Goal: Information Seeking & Learning: Check status

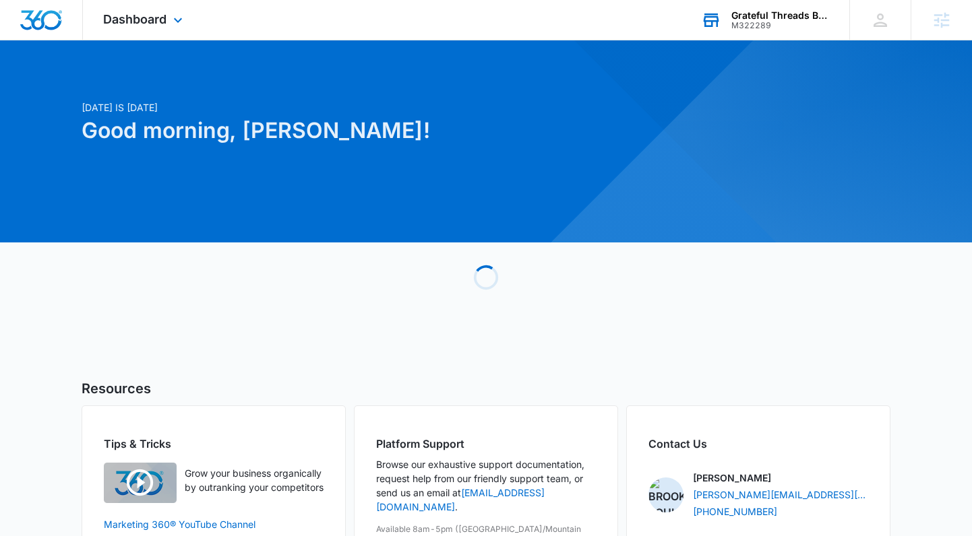
click at [730, 19] on div "Grateful Threads Boutique LLC M322289 Your Accounts View All" at bounding box center [765, 20] width 168 height 40
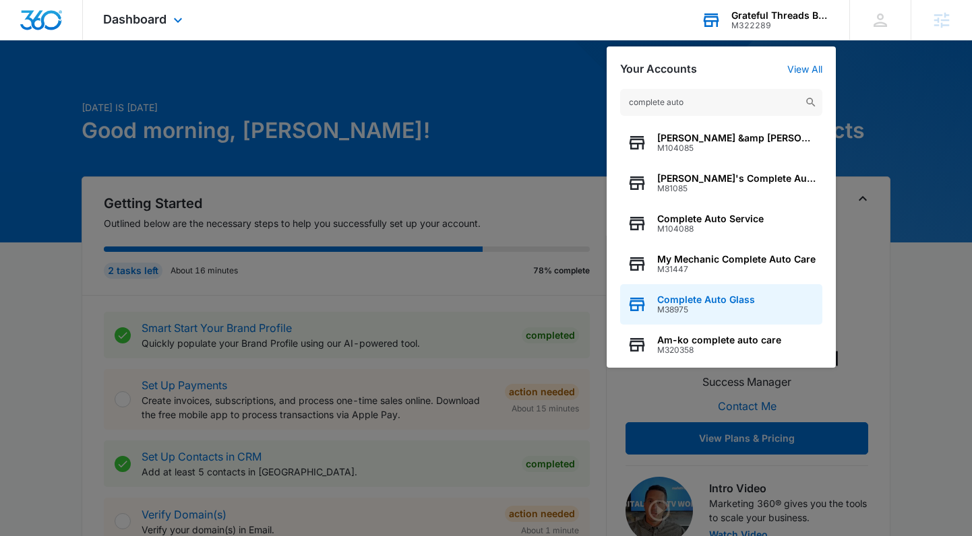
type input "complete auto"
click at [726, 301] on span "Complete Auto Glass" at bounding box center [706, 299] width 98 height 11
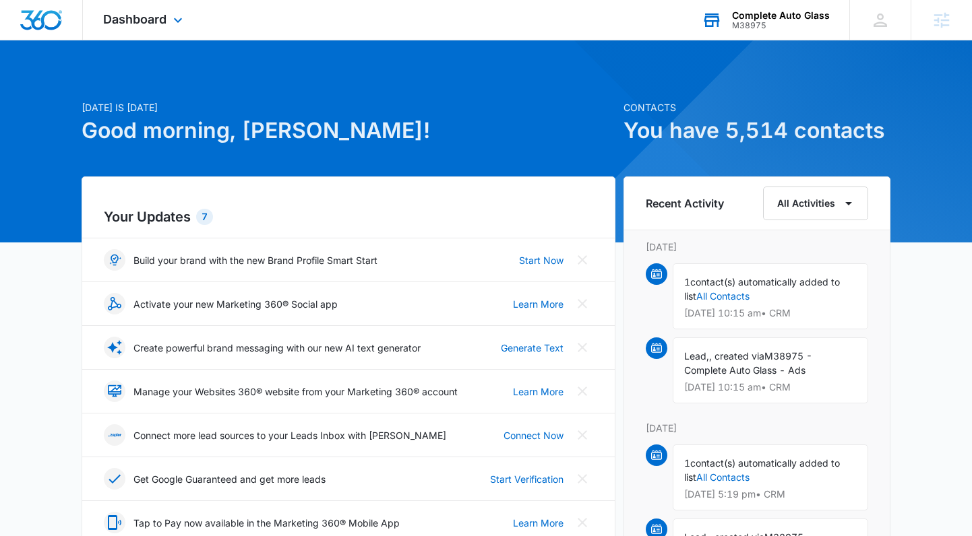
drag, startPoint x: 158, startPoint y: 13, endPoint x: 177, endPoint y: 106, distance: 94.7
click at [158, 13] on span "Dashboard" at bounding box center [134, 19] width 63 height 14
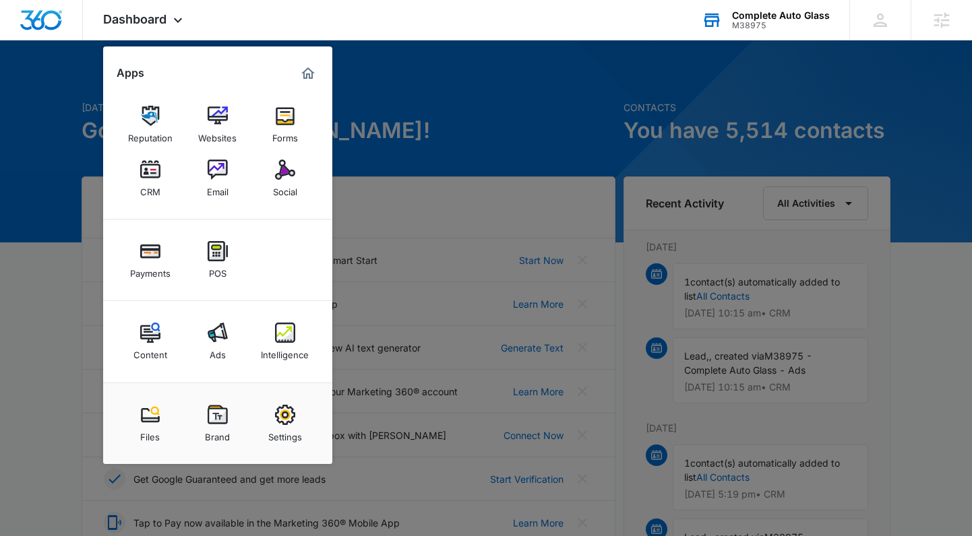
click at [199, 344] on link "Ads" at bounding box center [217, 341] width 51 height 51
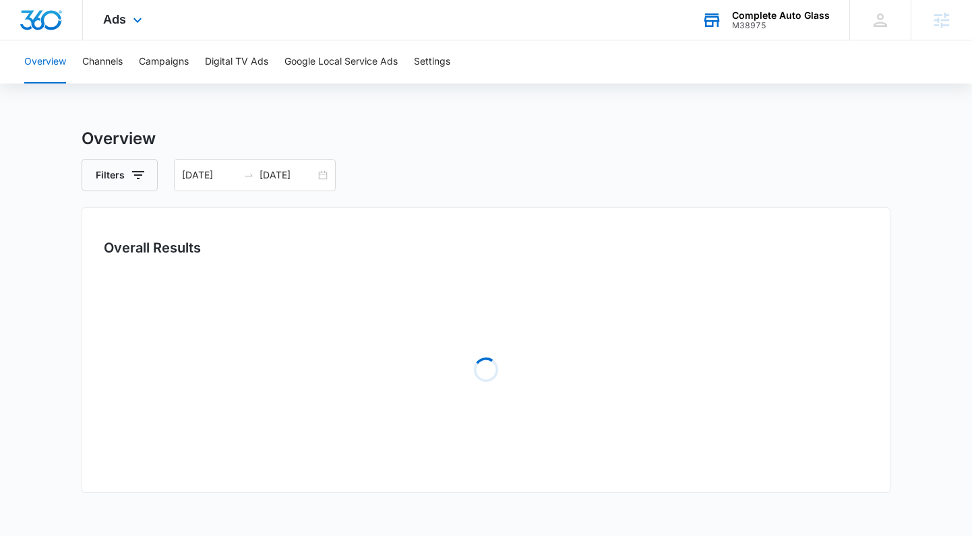
drag, startPoint x: 128, startPoint y: 26, endPoint x: 154, endPoint y: 149, distance: 125.9
click at [128, 26] on div "Ads Apps Reputation Websites Forms CRM Email Social Payments POS Content Ads In…" at bounding box center [124, 20] width 83 height 40
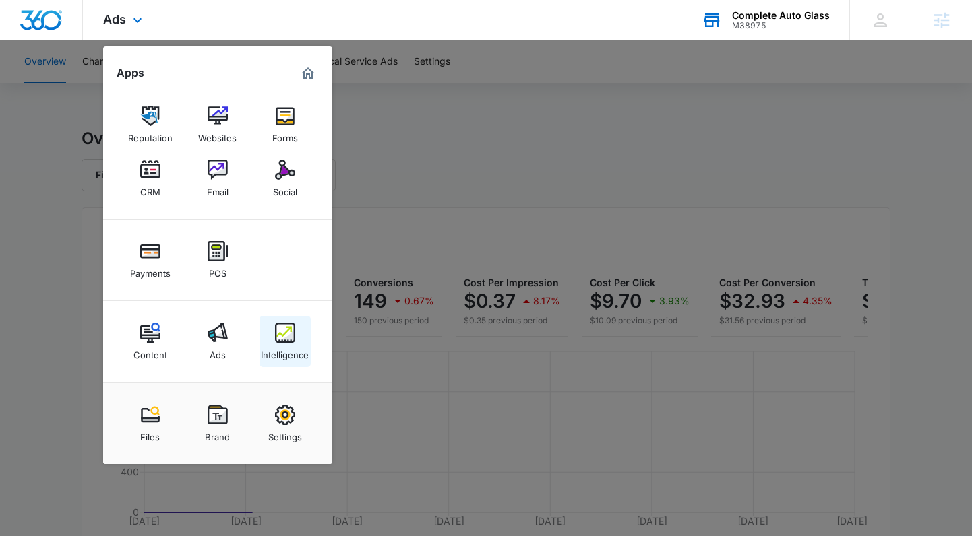
click at [296, 351] on div "Intelligence" at bounding box center [285, 352] width 48 height 18
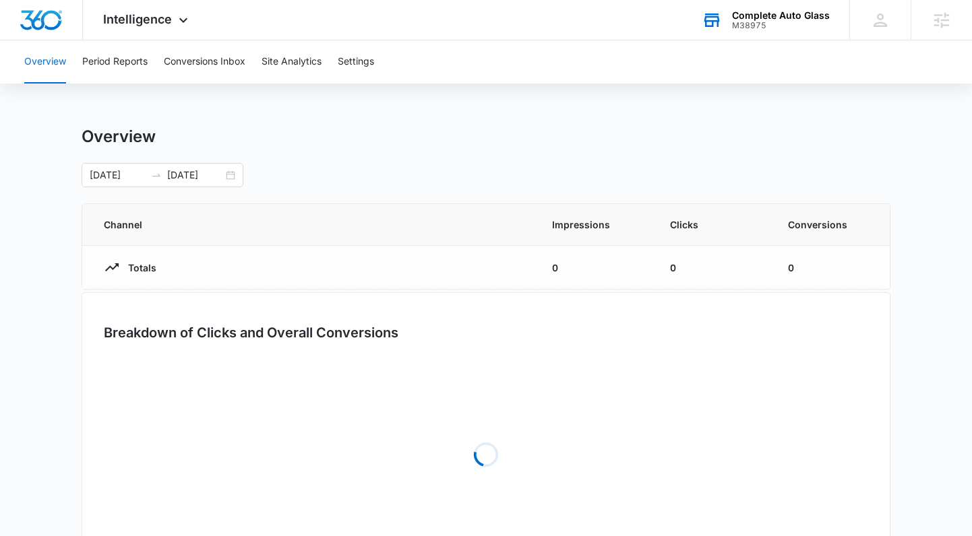
drag, startPoint x: 235, startPoint y: 175, endPoint x: 197, endPoint y: 267, distance: 99.7
click at [235, 176] on div "[DATE] [DATE]" at bounding box center [163, 175] width 162 height 24
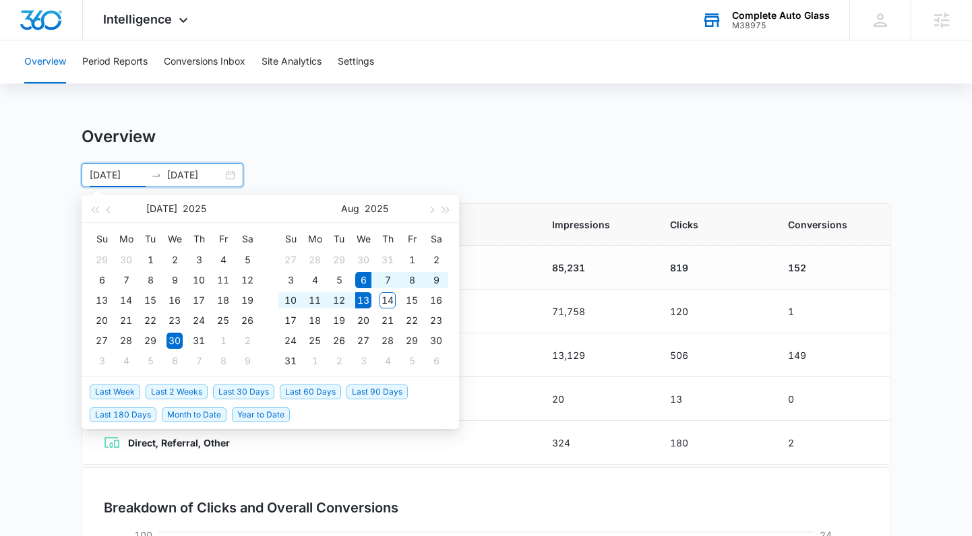
click at [135, 388] on span "Last Week" at bounding box center [115, 392] width 51 height 15
type input "[DATE]"
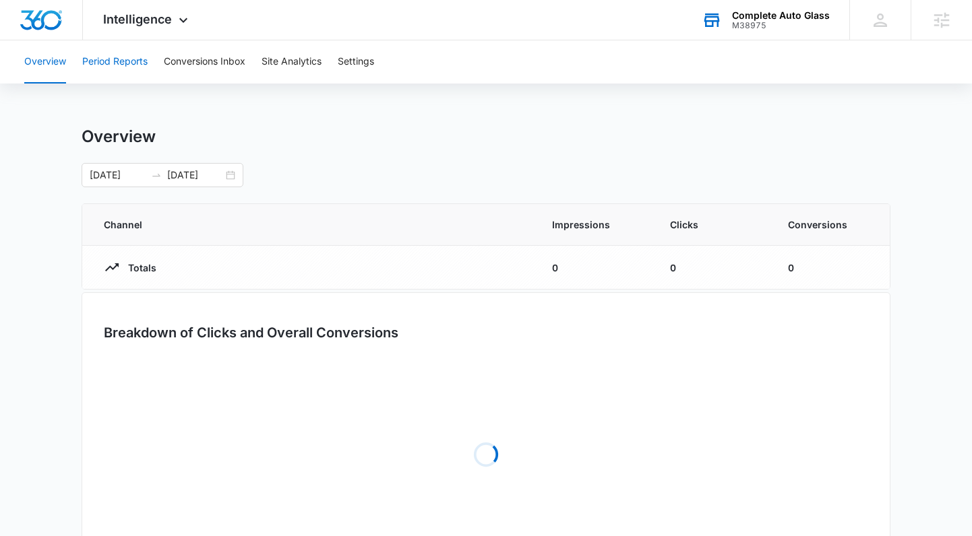
click at [140, 55] on button "Period Reports" at bounding box center [114, 61] width 65 height 43
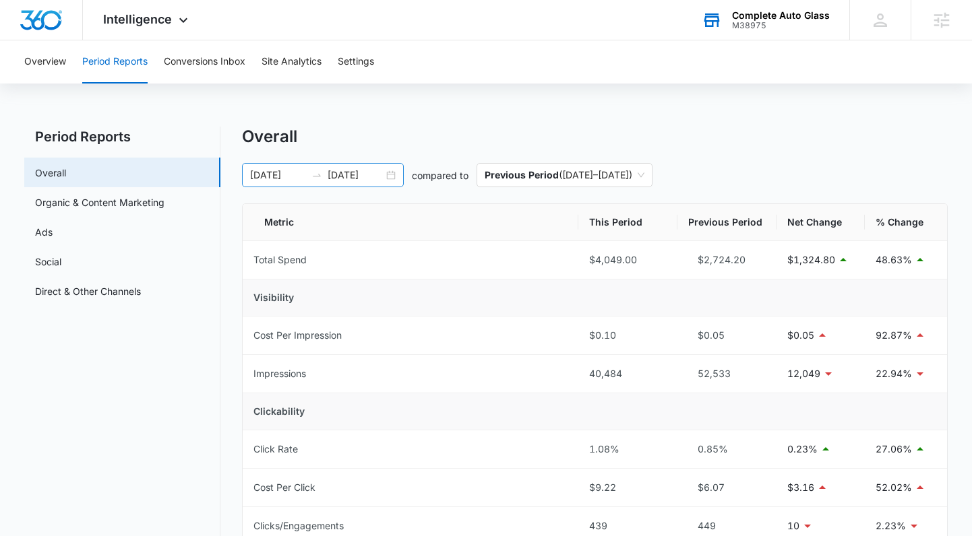
click at [390, 177] on div "[DATE] [DATE]" at bounding box center [323, 175] width 162 height 24
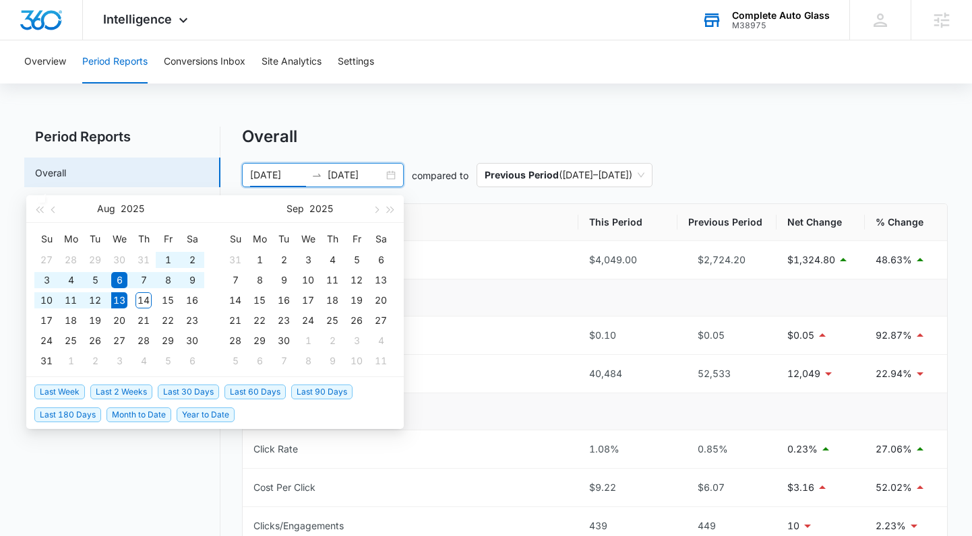
click at [128, 394] on span "Last 2 Weeks" at bounding box center [121, 392] width 62 height 15
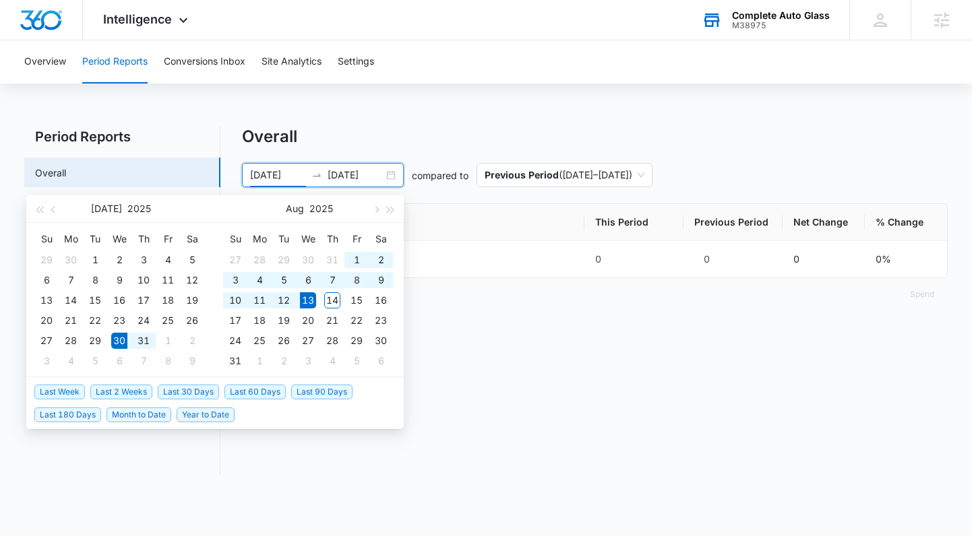
type input "[DATE]"
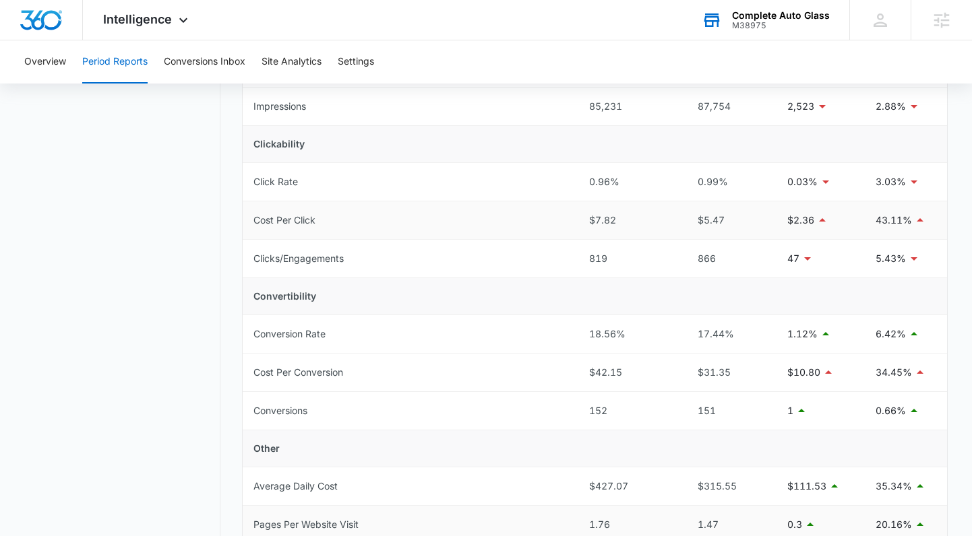
scroll to position [203, 0]
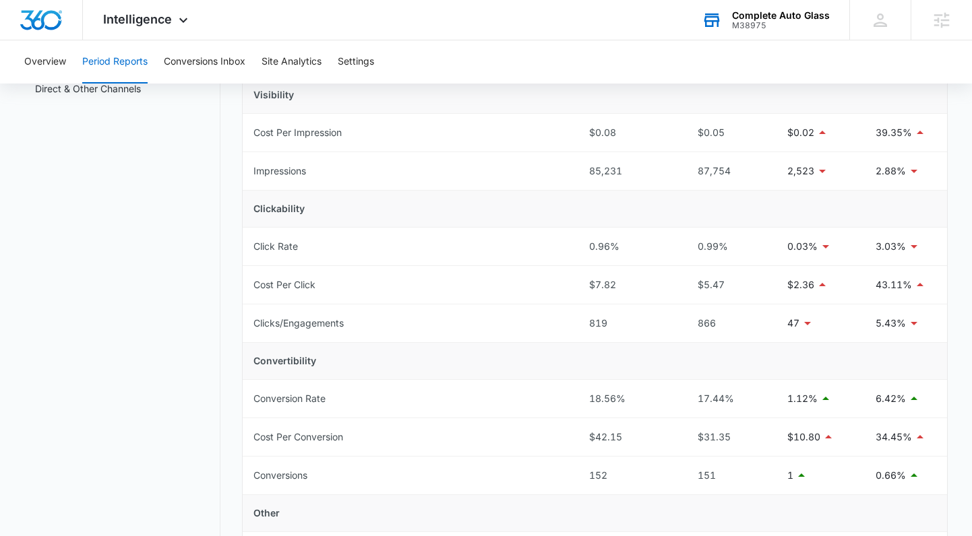
click at [770, 1] on div "Complete Auto Glass M38975 Your Accounts View All" at bounding box center [765, 20] width 168 height 40
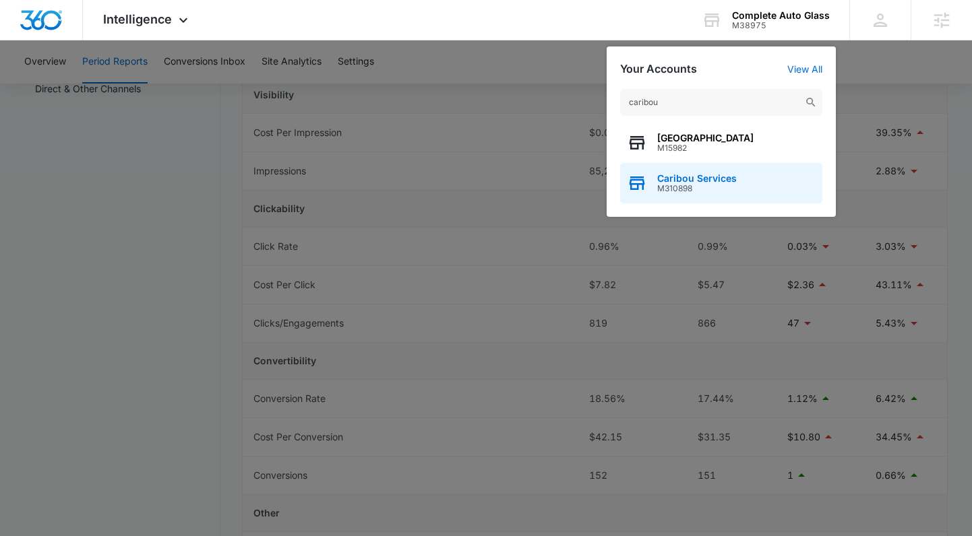
type input "caribou"
click at [685, 176] on span "Caribou Services" at bounding box center [697, 178] width 80 height 11
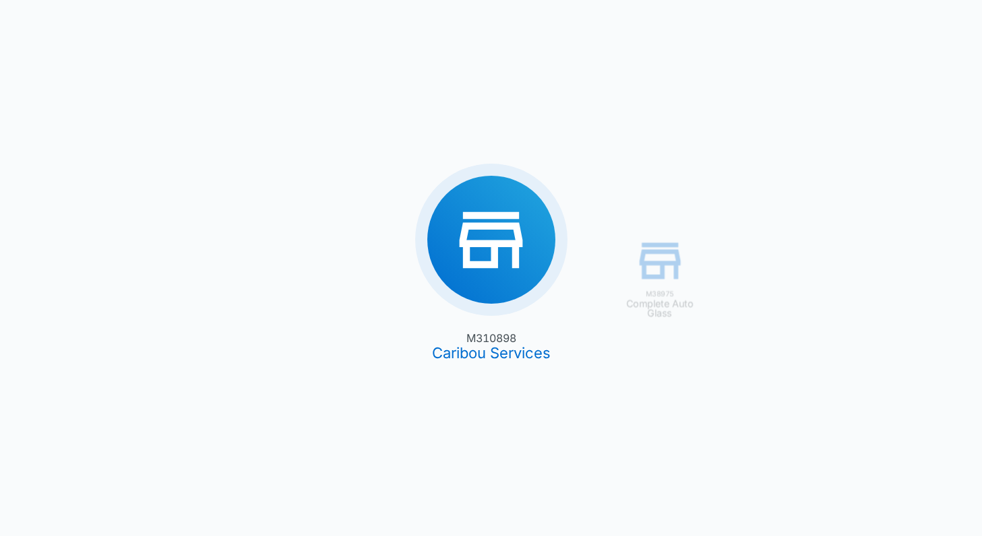
type input "[DATE]"
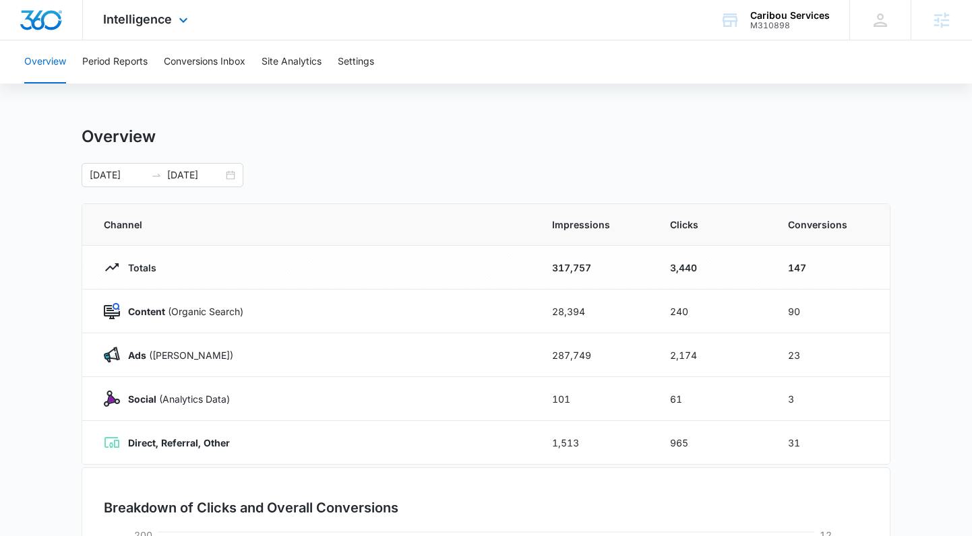
drag, startPoint x: 154, startPoint y: 20, endPoint x: 158, endPoint y: 48, distance: 28.7
click at [154, 20] on span "Intelligence" at bounding box center [137, 19] width 69 height 14
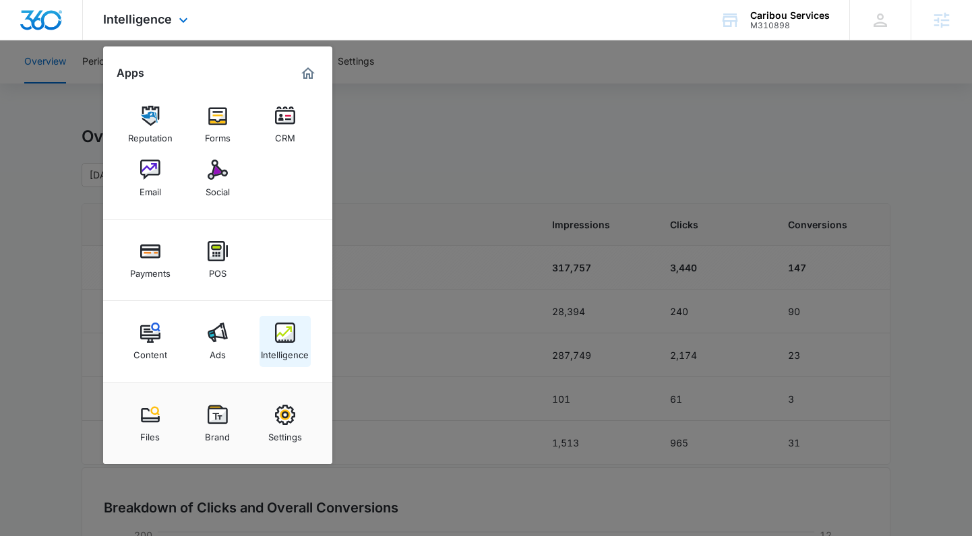
click at [290, 325] on img at bounding box center [285, 333] width 20 height 20
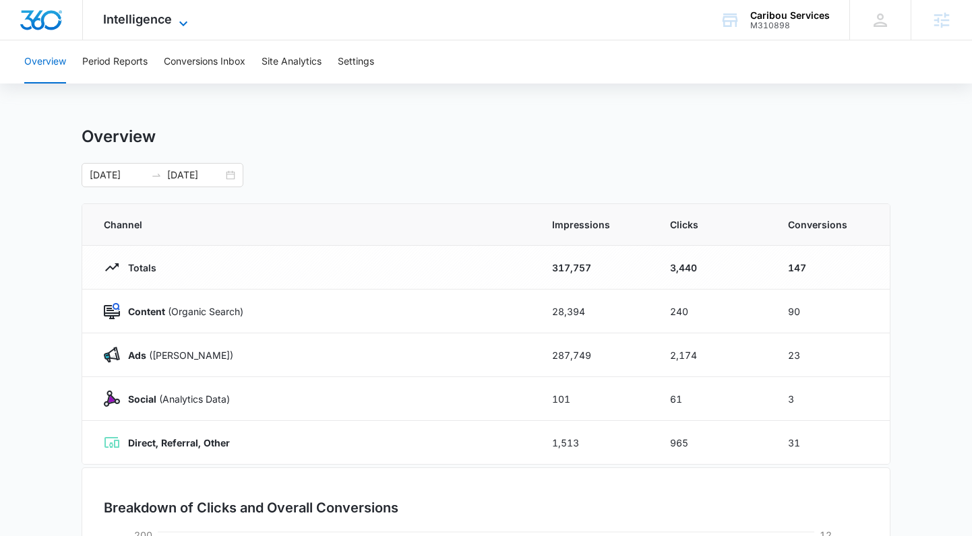
drag, startPoint x: 158, startPoint y: 16, endPoint x: 181, endPoint y: 180, distance: 165.3
click at [158, 17] on span "Intelligence" at bounding box center [137, 19] width 69 height 14
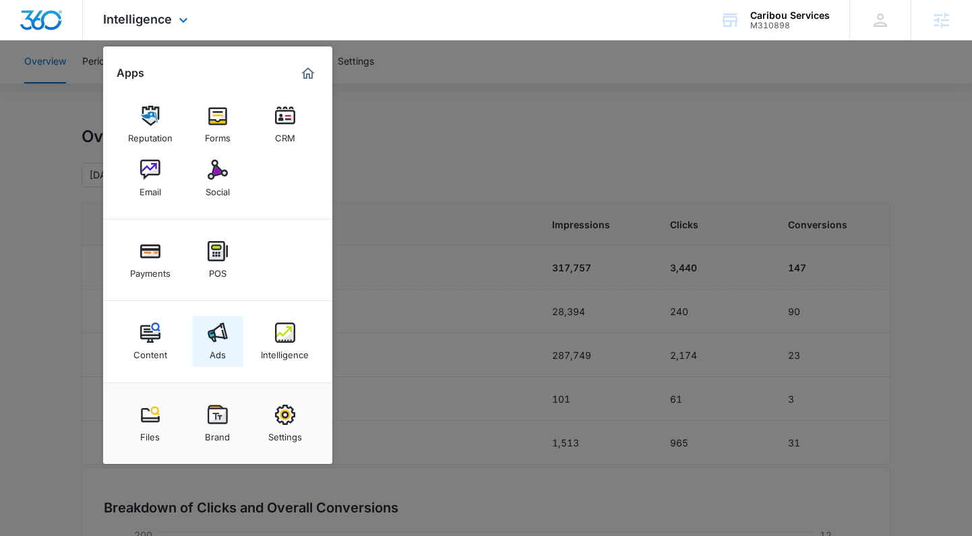
click at [228, 329] on link "Ads" at bounding box center [217, 341] width 51 height 51
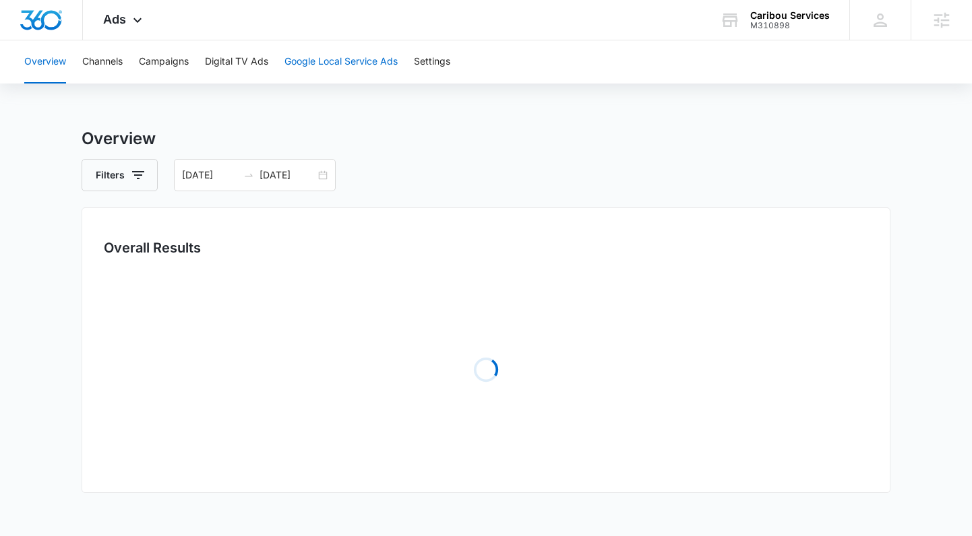
click at [297, 58] on button "Google Local Service Ads" at bounding box center [340, 61] width 113 height 43
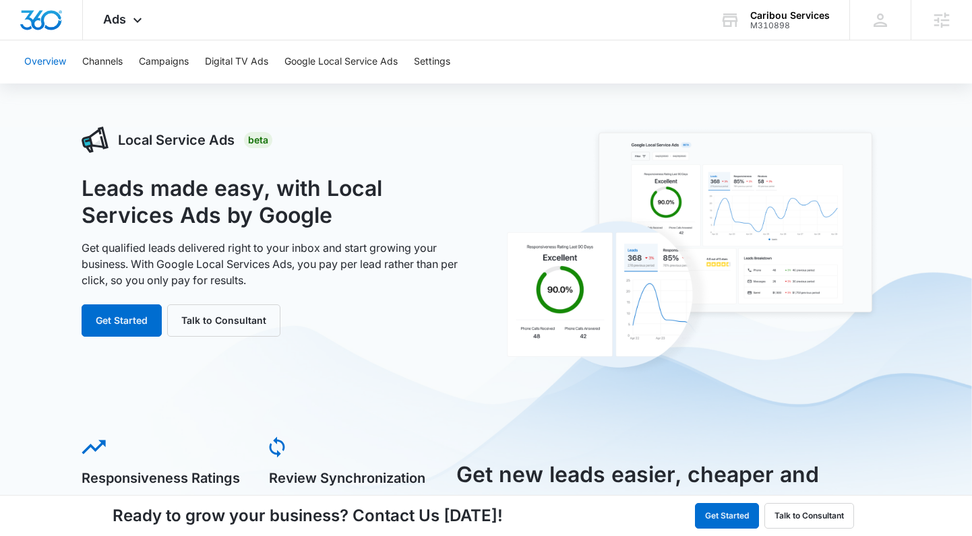
click at [57, 68] on button "Overview" at bounding box center [45, 61] width 42 height 43
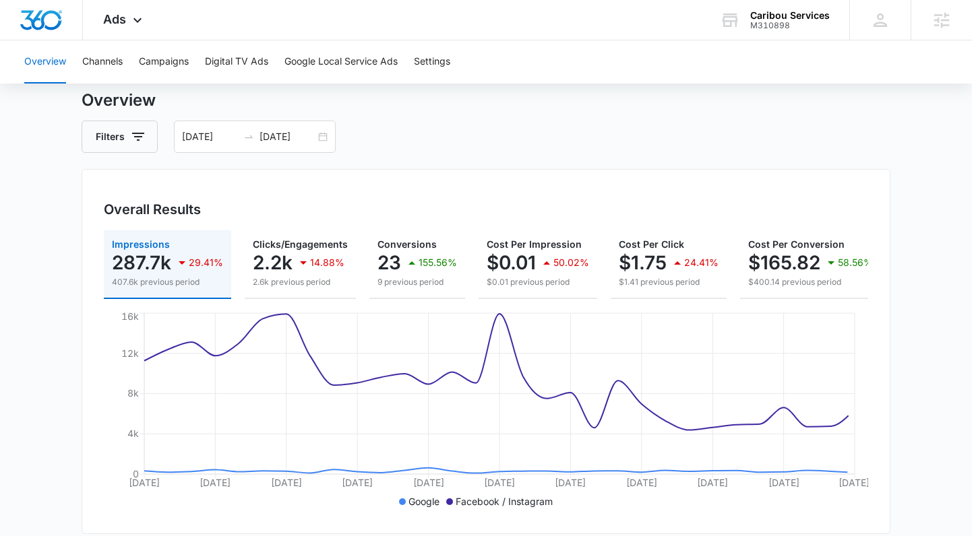
scroll to position [54, 0]
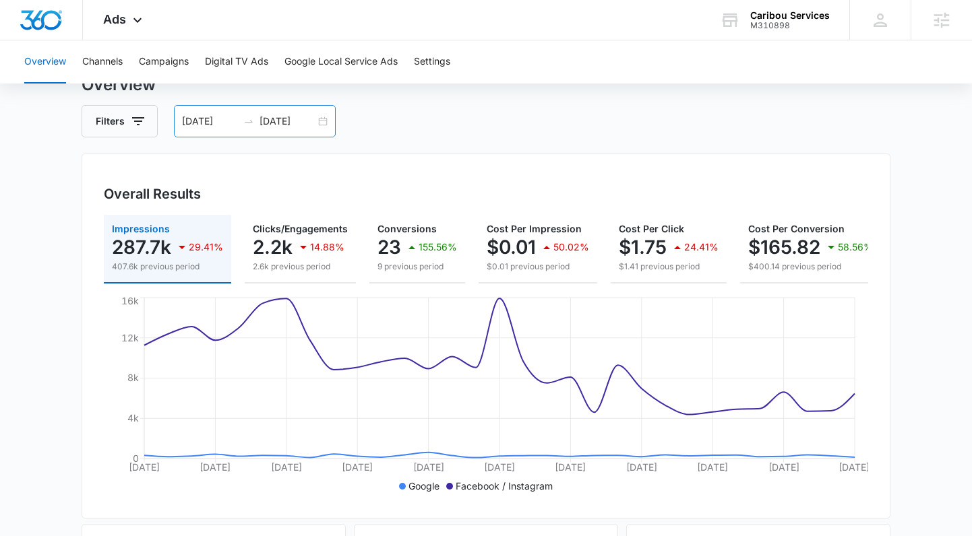
click at [324, 121] on div "[DATE] [DATE]" at bounding box center [255, 121] width 162 height 32
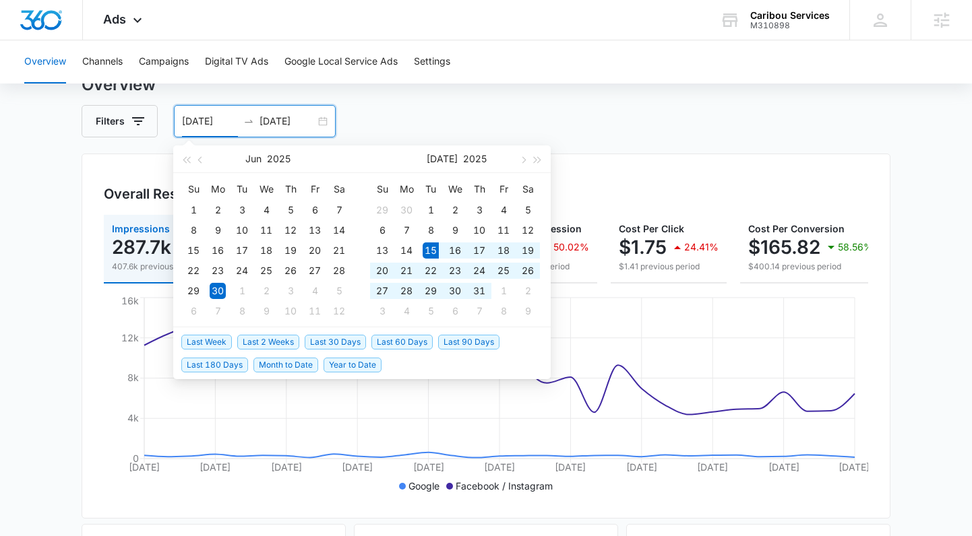
click at [313, 344] on span "Last 30 Days" at bounding box center [335, 342] width 61 height 15
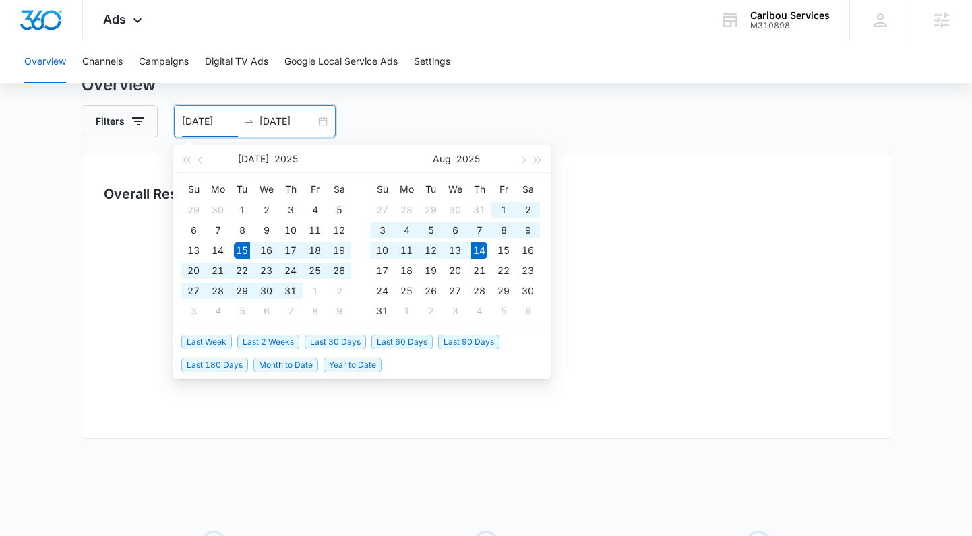
type input "[DATE]"
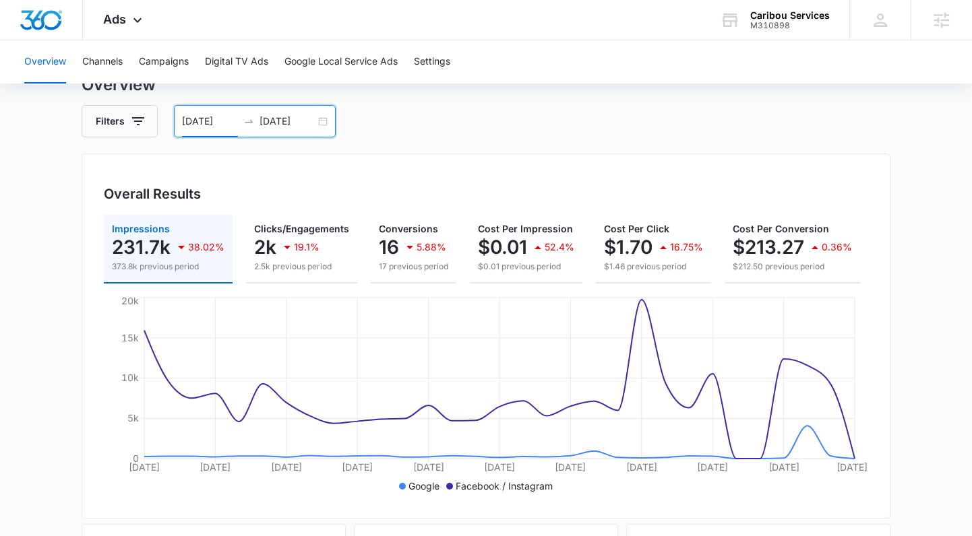
click at [322, 117] on div "[DATE] [DATE]" at bounding box center [255, 121] width 162 height 32
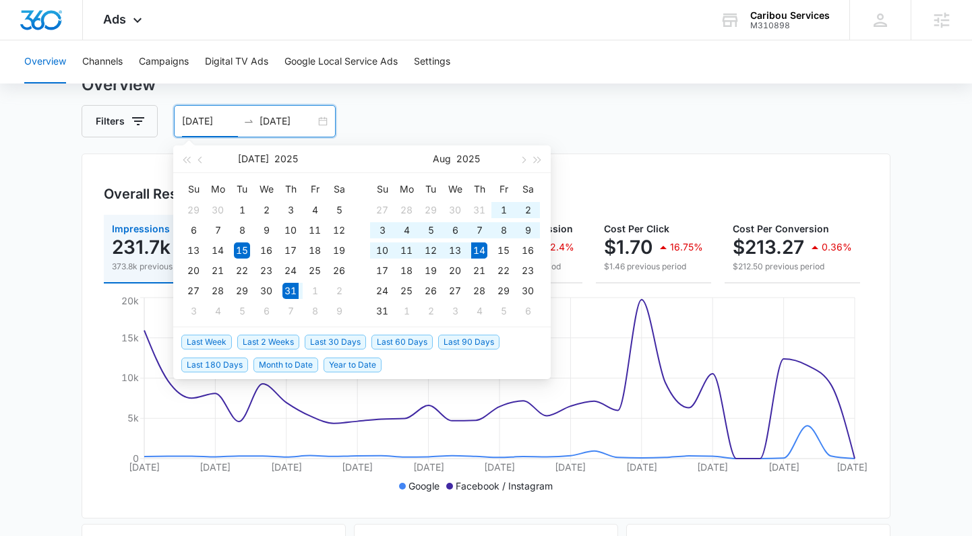
drag, startPoint x: 247, startPoint y: 348, endPoint x: 252, endPoint y: 340, distance: 8.8
click at [249, 345] on span "Last 2 Weeks" at bounding box center [268, 342] width 62 height 15
type input "[DATE]"
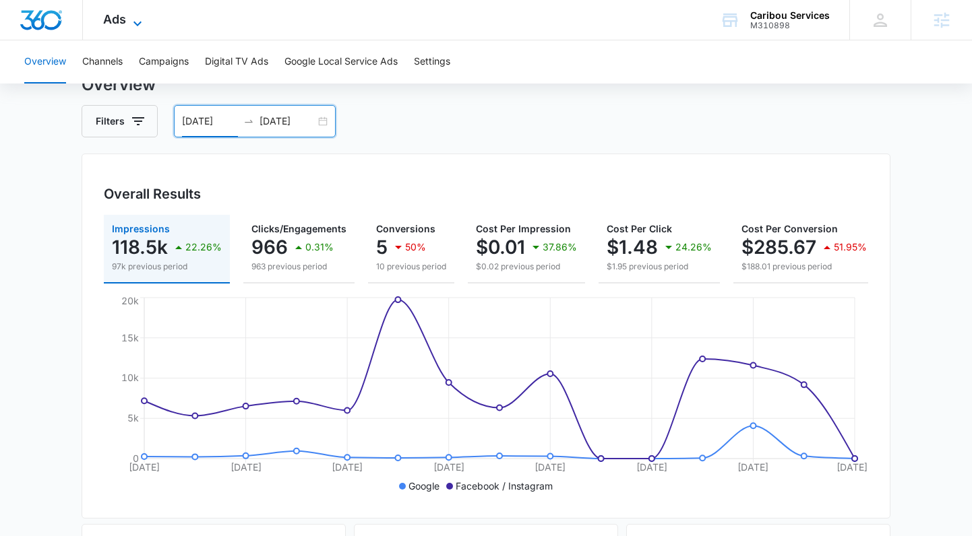
click at [124, 22] on span "Ads" at bounding box center [114, 19] width 23 height 14
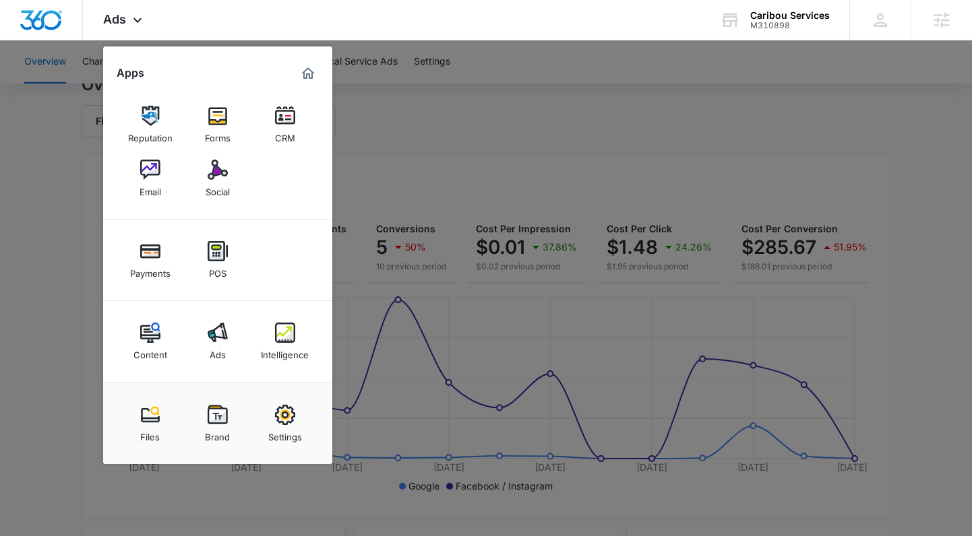
click at [162, 340] on link "Content" at bounding box center [150, 341] width 51 height 51
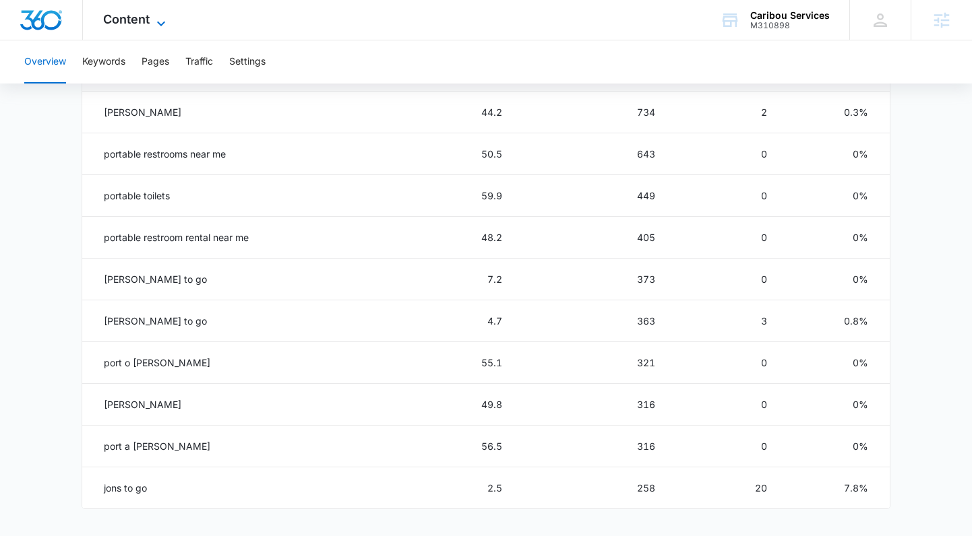
scroll to position [644, 0]
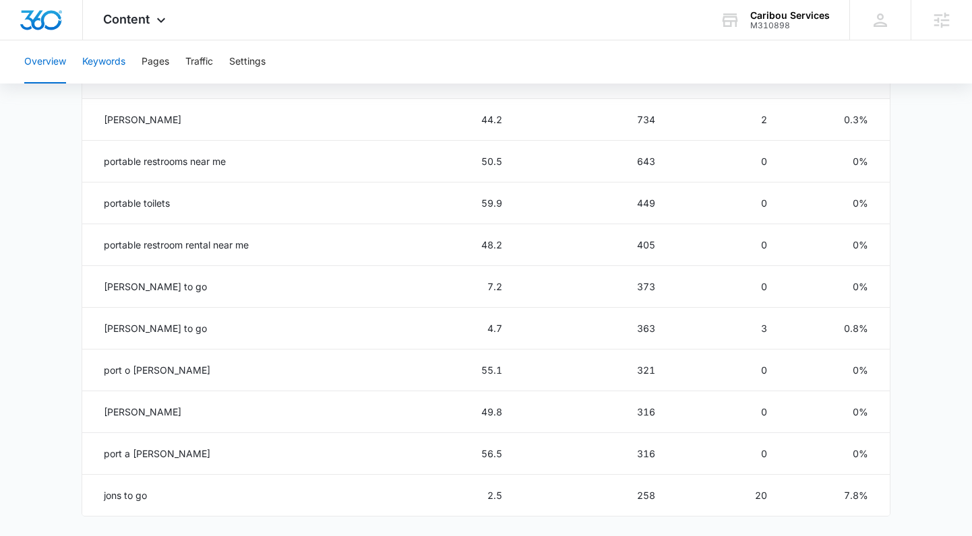
click at [119, 71] on button "Keywords" at bounding box center [103, 61] width 43 height 43
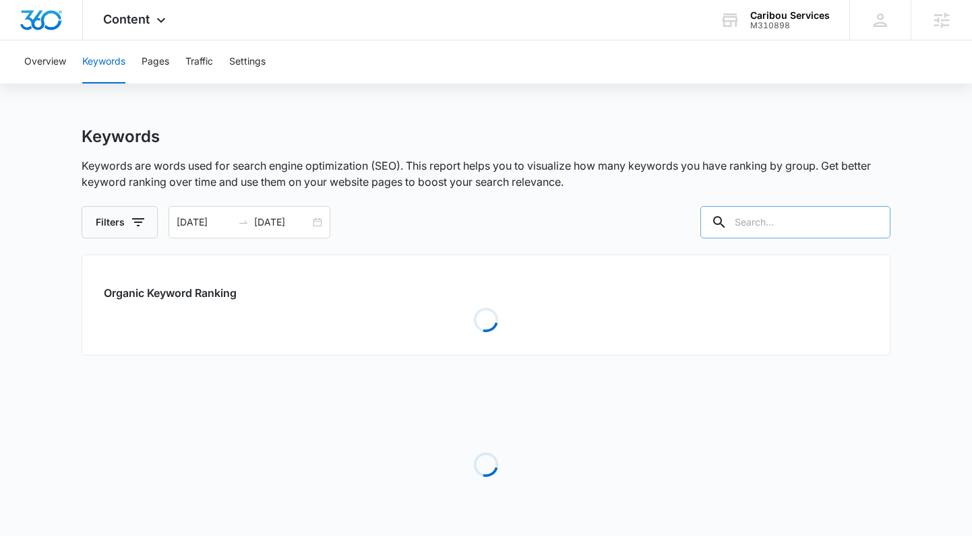
click at [827, 221] on input "text" at bounding box center [795, 222] width 190 height 32
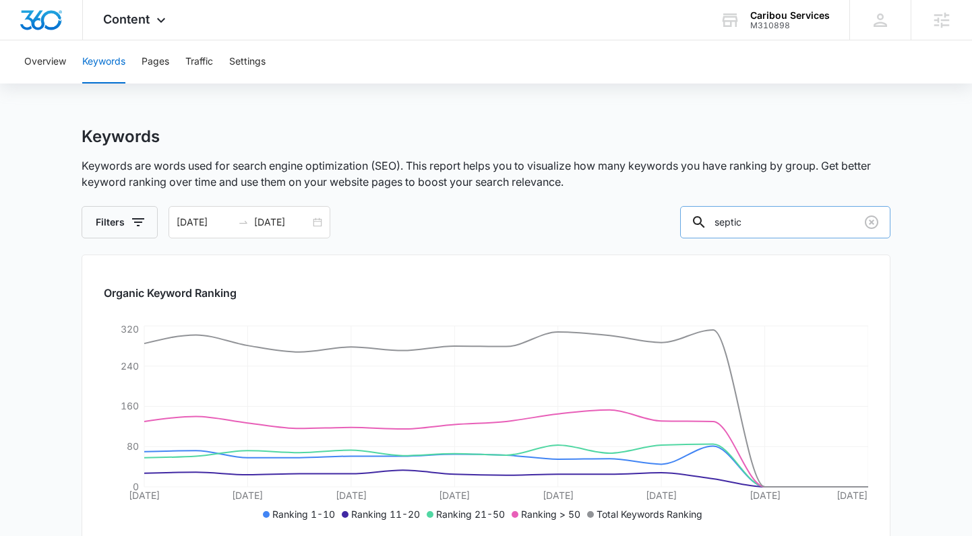
type input "septic"
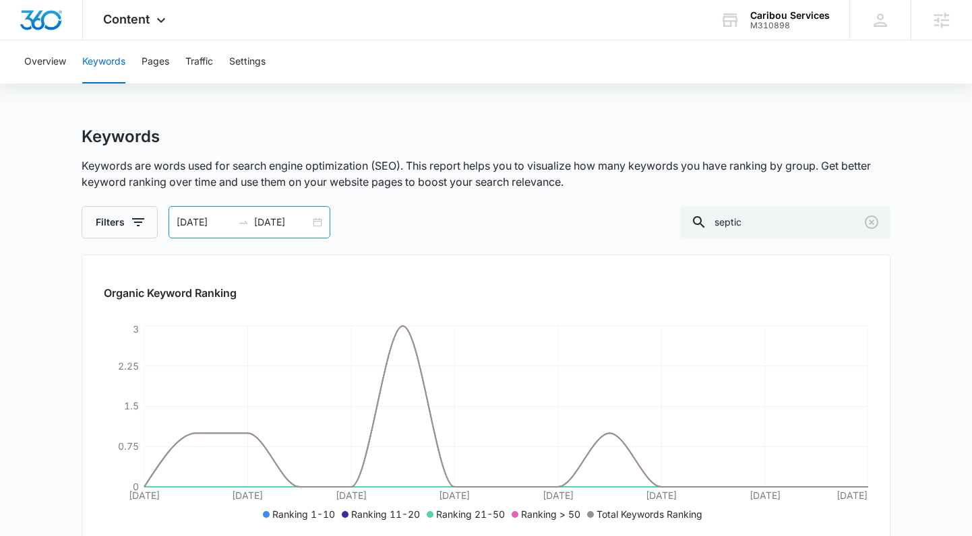
click at [315, 225] on div "[DATE] [DATE]" at bounding box center [249, 222] width 162 height 32
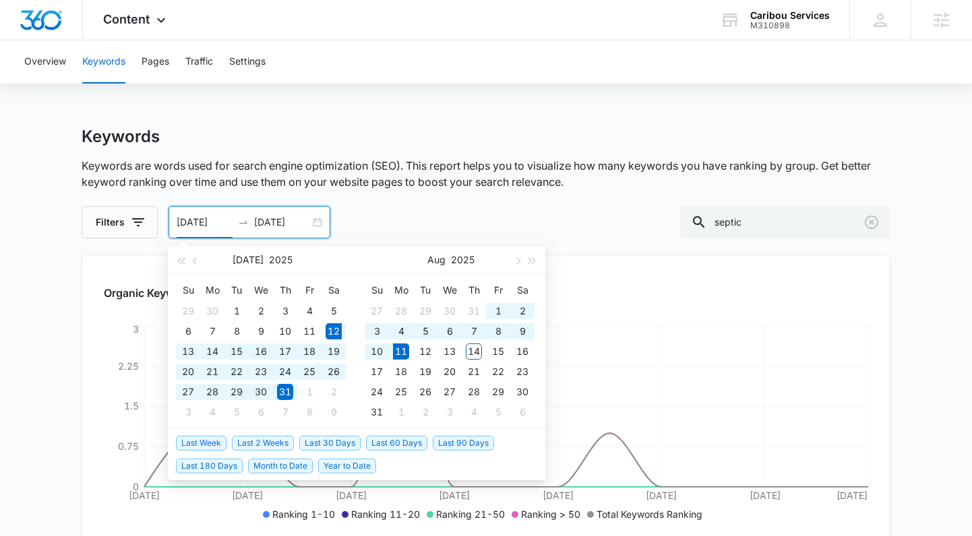
click at [327, 442] on span "Last 30 Days" at bounding box center [329, 443] width 61 height 15
type input "[DATE]"
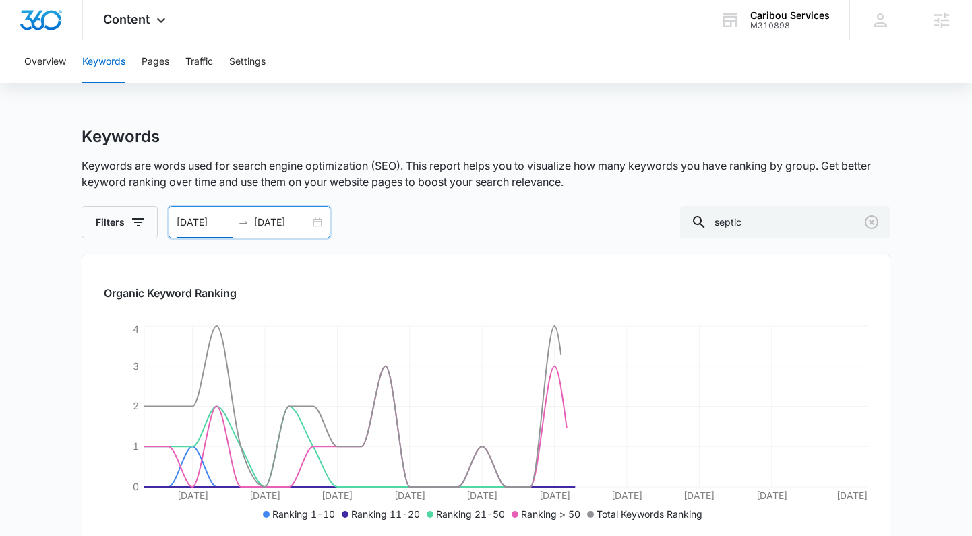
click at [321, 226] on div "[DATE] [DATE]" at bounding box center [249, 222] width 162 height 32
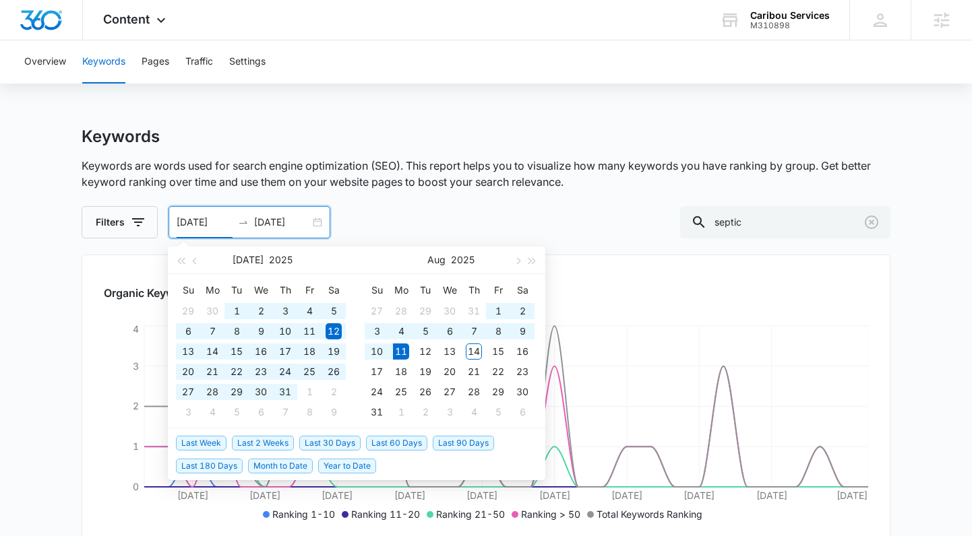
click at [352, 461] on span "Year to Date" at bounding box center [347, 466] width 58 height 15
type input "[DATE]"
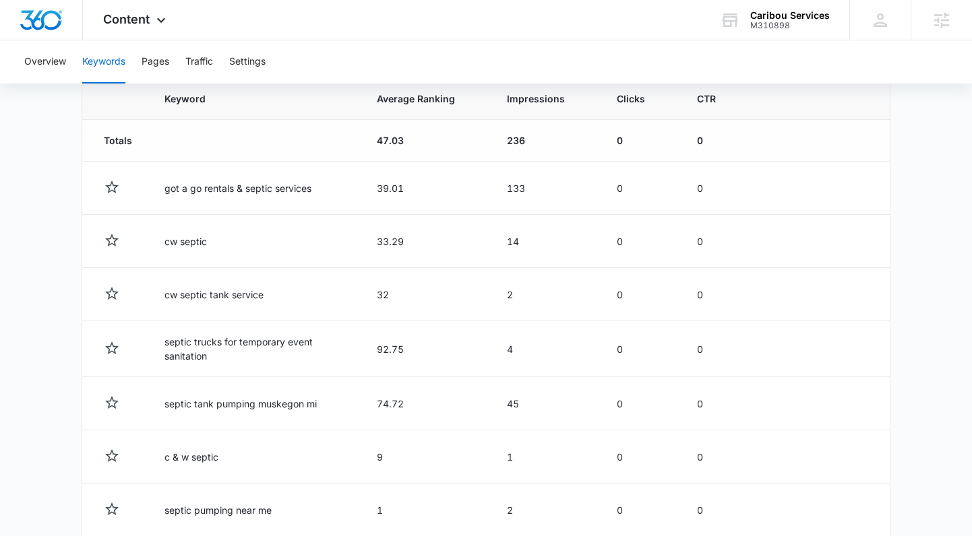
scroll to position [575, 0]
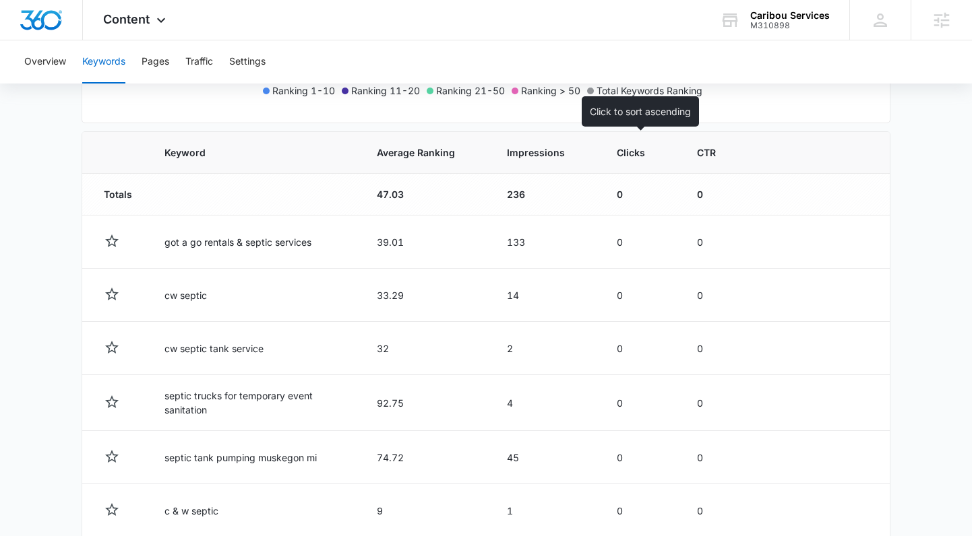
click at [636, 160] on th "Clicks" at bounding box center [640, 153] width 80 height 42
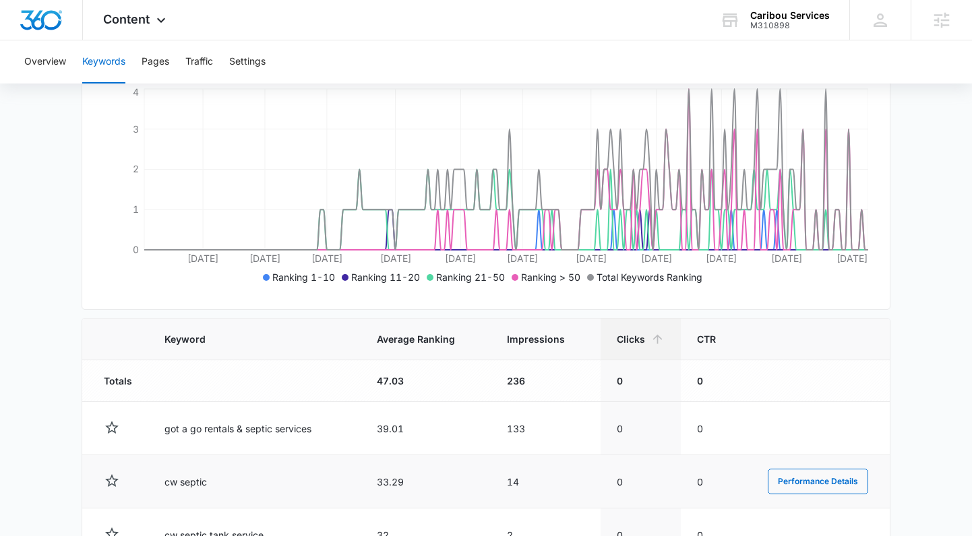
scroll to position [424, 0]
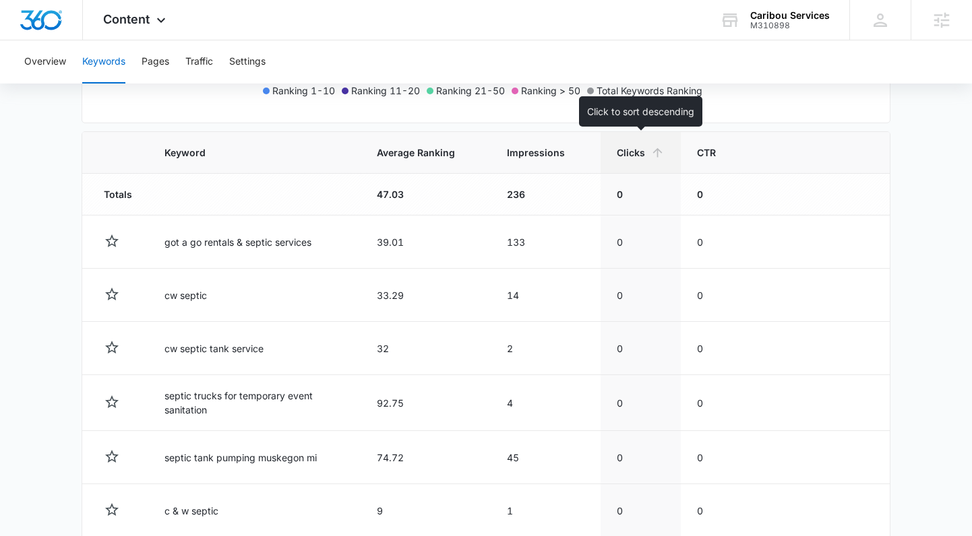
click at [632, 162] on th "Clicks" at bounding box center [640, 153] width 80 height 42
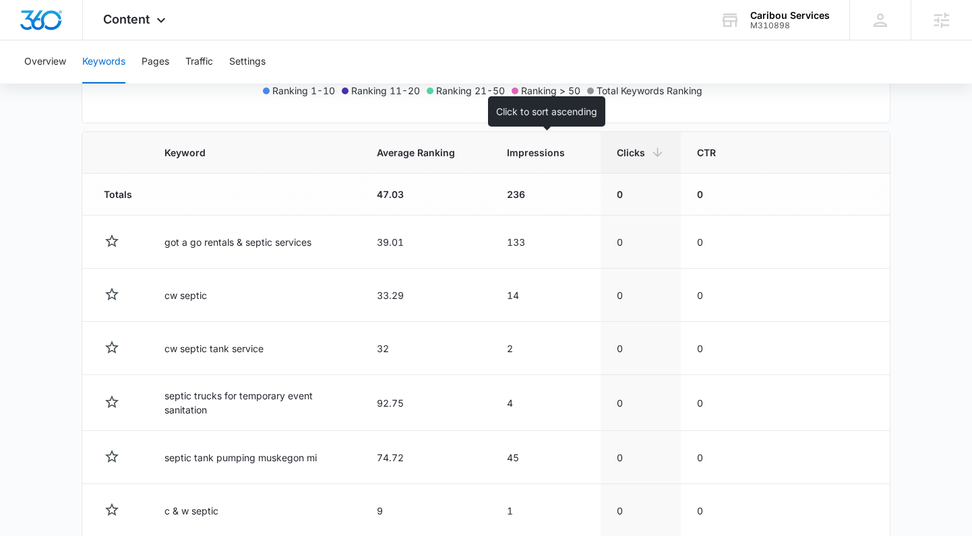
click at [581, 159] on div at bounding box center [577, 153] width 14 height 14
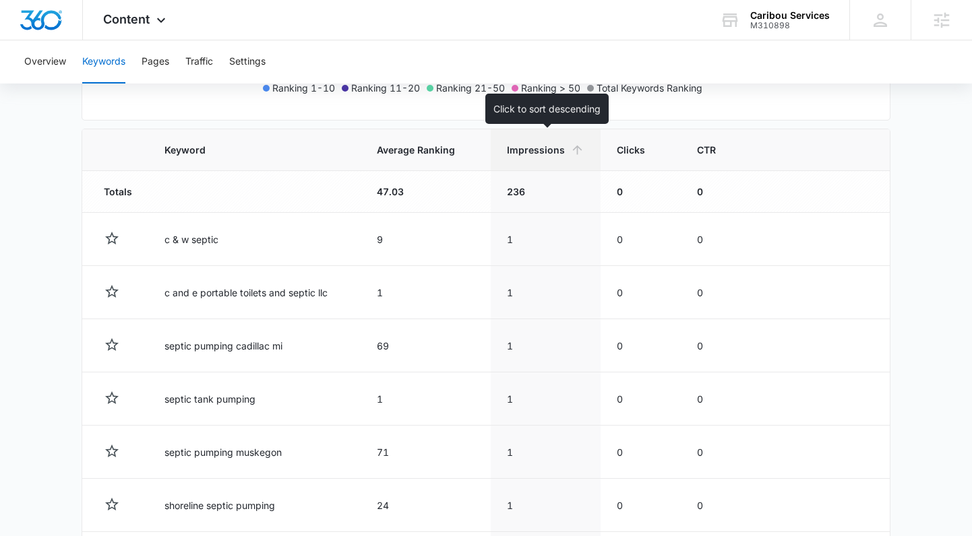
click at [565, 158] on th "Impressions" at bounding box center [546, 150] width 110 height 42
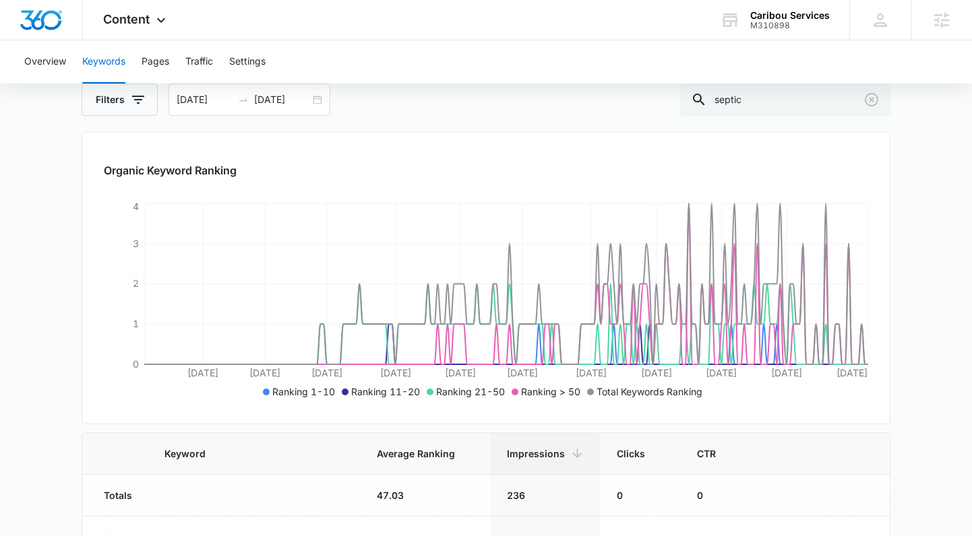
scroll to position [0, 0]
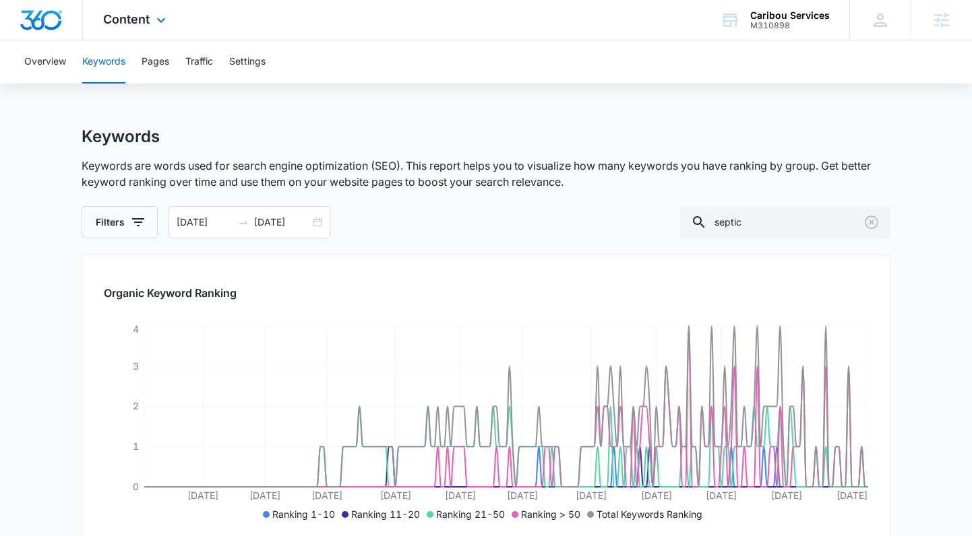
drag, startPoint x: 140, startPoint y: 23, endPoint x: 147, endPoint y: 38, distance: 16.9
click at [141, 23] on span "Content" at bounding box center [126, 19] width 46 height 14
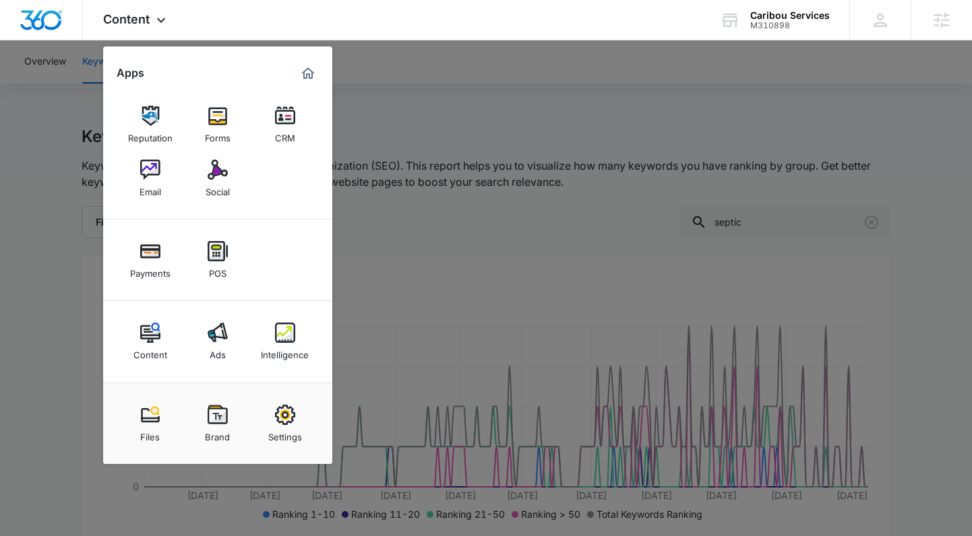
click at [281, 344] on div "Intelligence" at bounding box center [285, 352] width 48 height 18
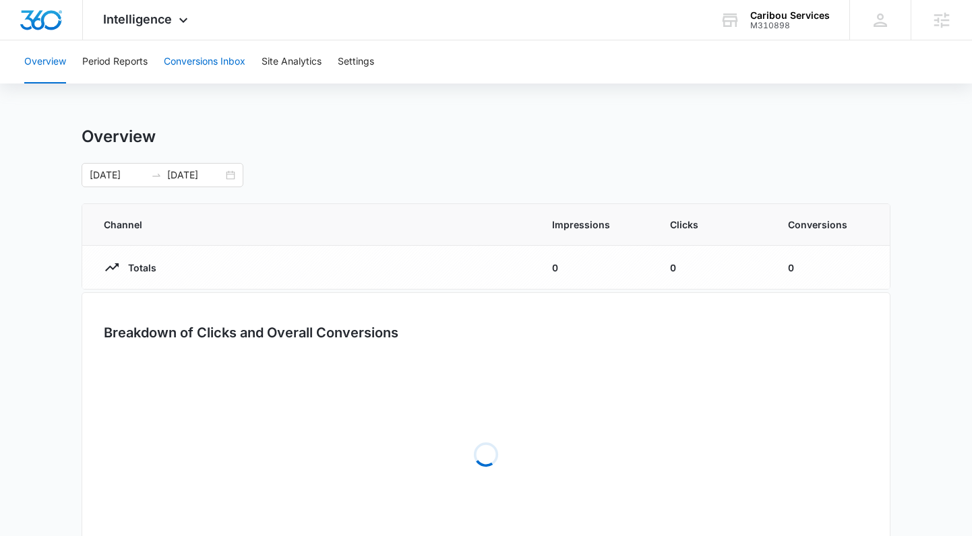
click at [187, 64] on button "Conversions Inbox" at bounding box center [205, 61] width 82 height 43
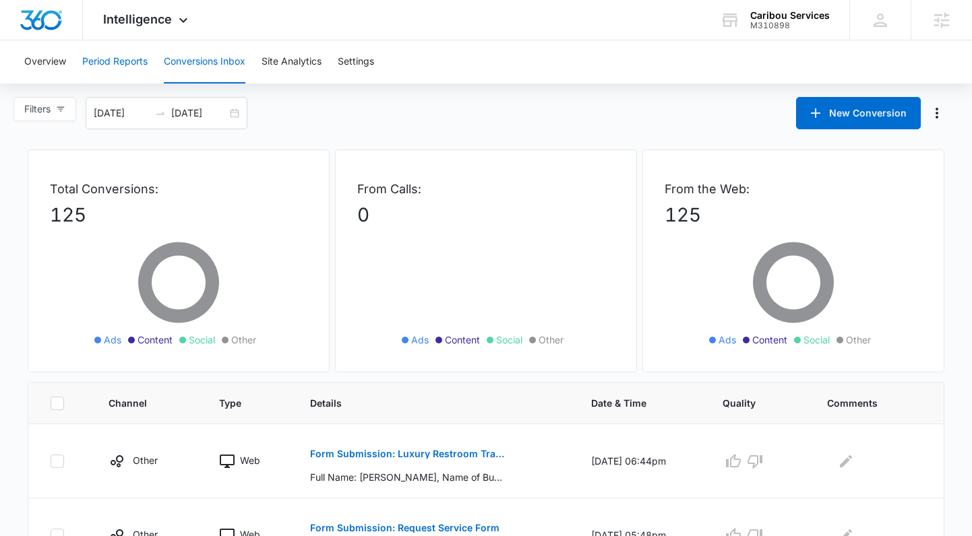
click at [127, 61] on button "Period Reports" at bounding box center [114, 61] width 65 height 43
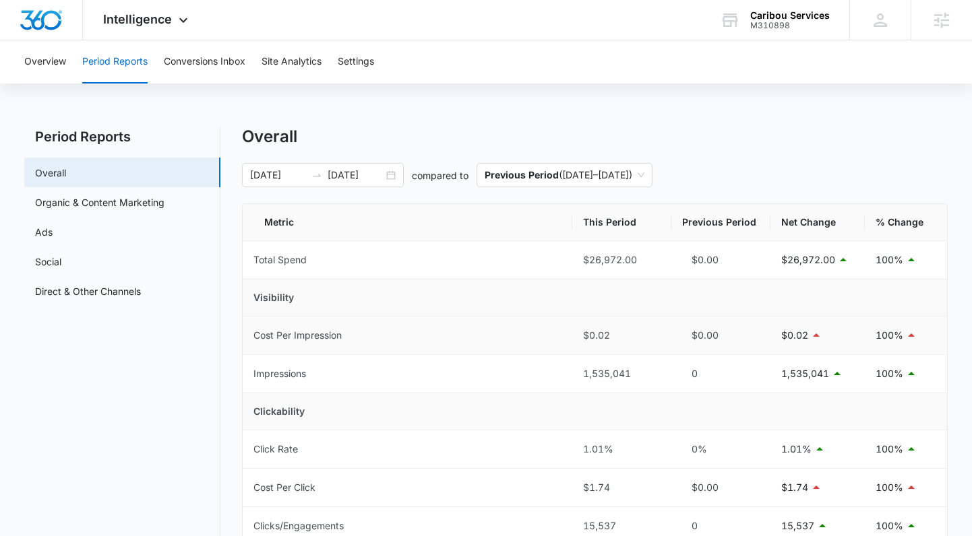
drag, startPoint x: 394, startPoint y: 172, endPoint x: 358, endPoint y: 317, distance: 148.5
click at [394, 173] on div "[DATE] [DATE]" at bounding box center [323, 175] width 162 height 24
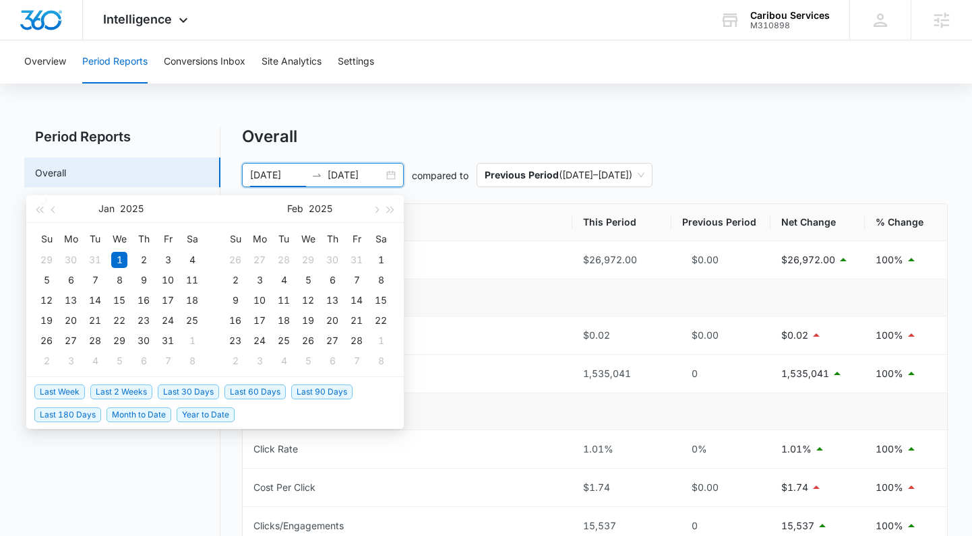
click at [179, 385] on span "Last 30 Days" at bounding box center [188, 392] width 61 height 15
type input "[DATE]"
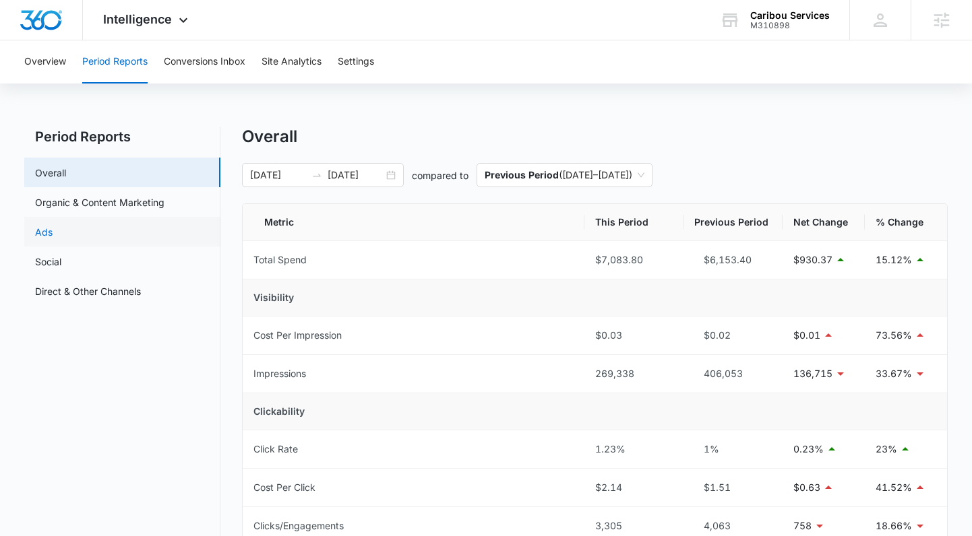
click at [53, 226] on link "Ads" at bounding box center [44, 232] width 18 height 14
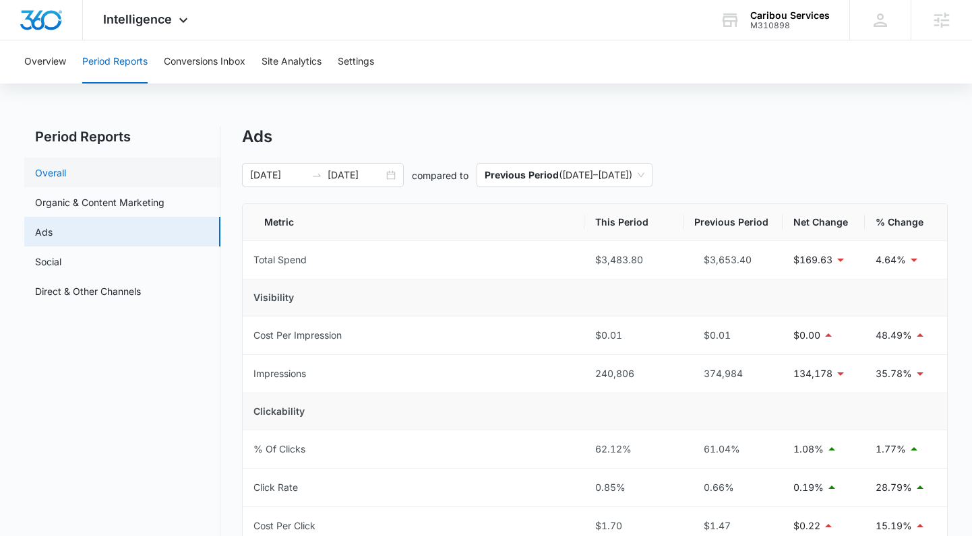
click at [66, 178] on link "Overall" at bounding box center [50, 173] width 31 height 14
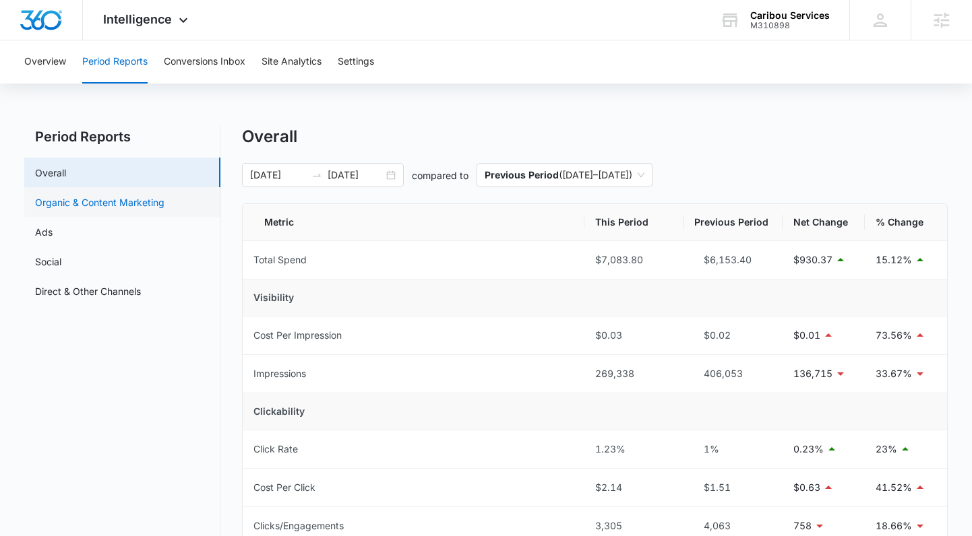
click at [88, 202] on link "Organic & Content Marketing" at bounding box center [99, 202] width 129 height 14
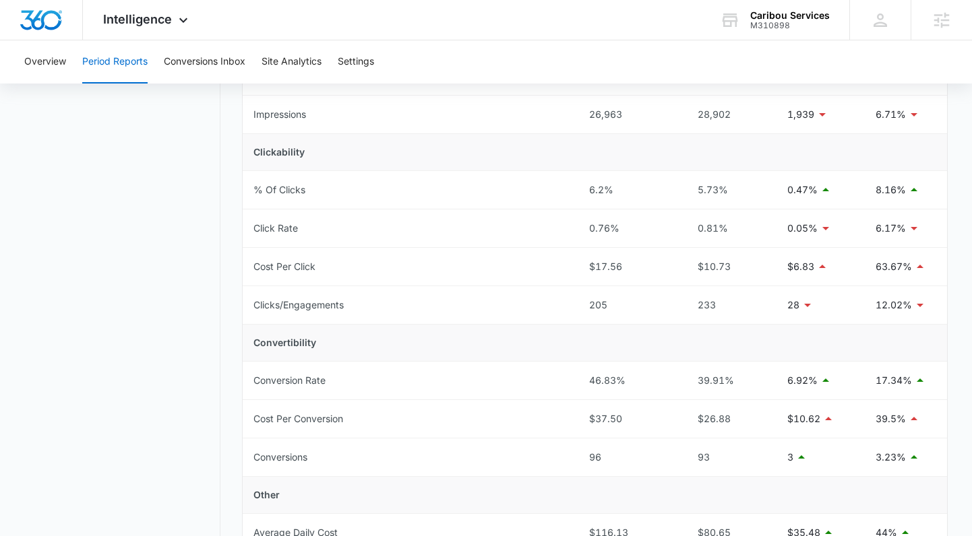
scroll to position [123, 0]
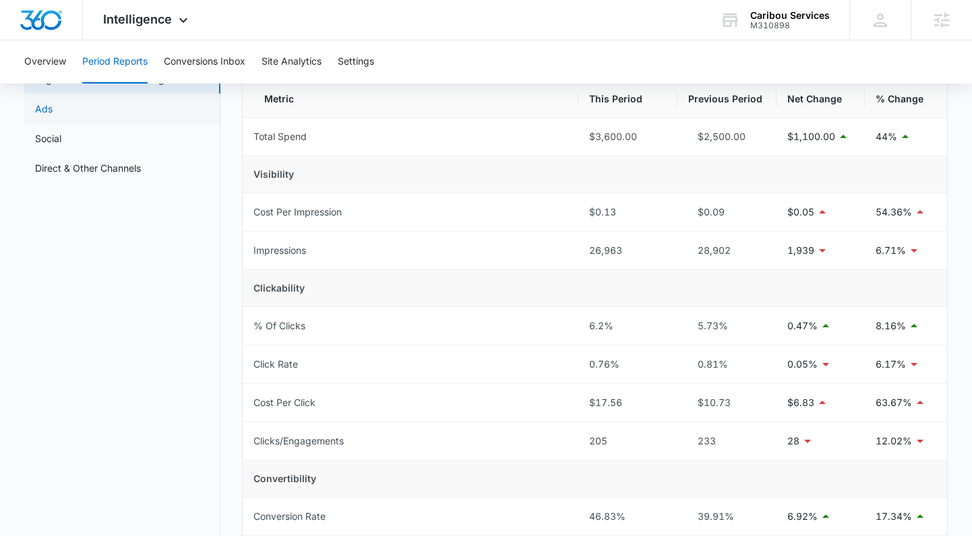
click at [53, 115] on link "Ads" at bounding box center [44, 109] width 18 height 14
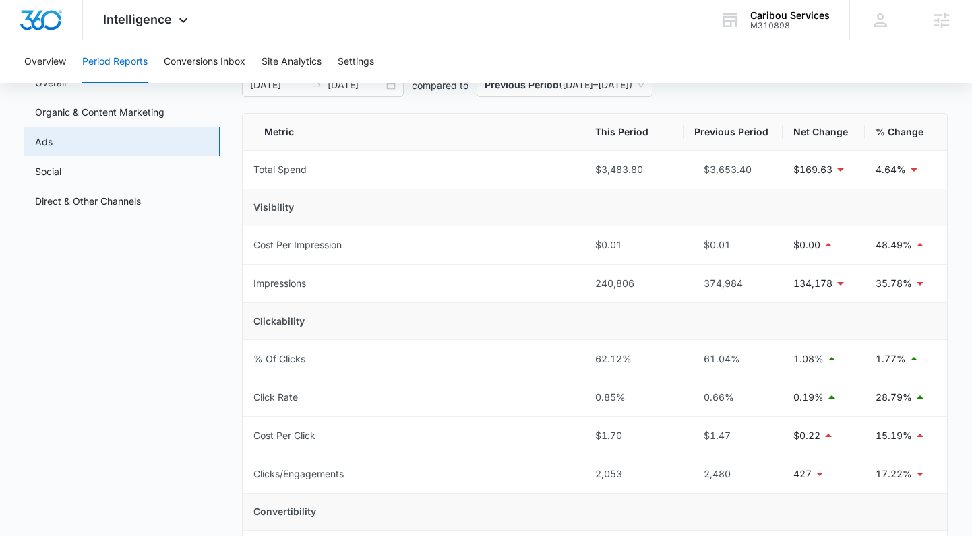
scroll to position [35, 0]
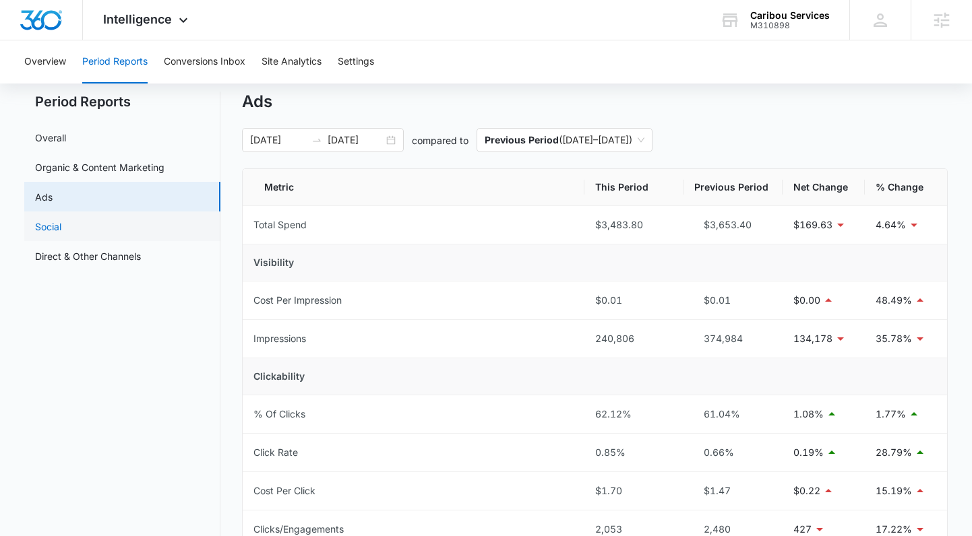
click at [61, 232] on link "Social" at bounding box center [48, 227] width 26 height 14
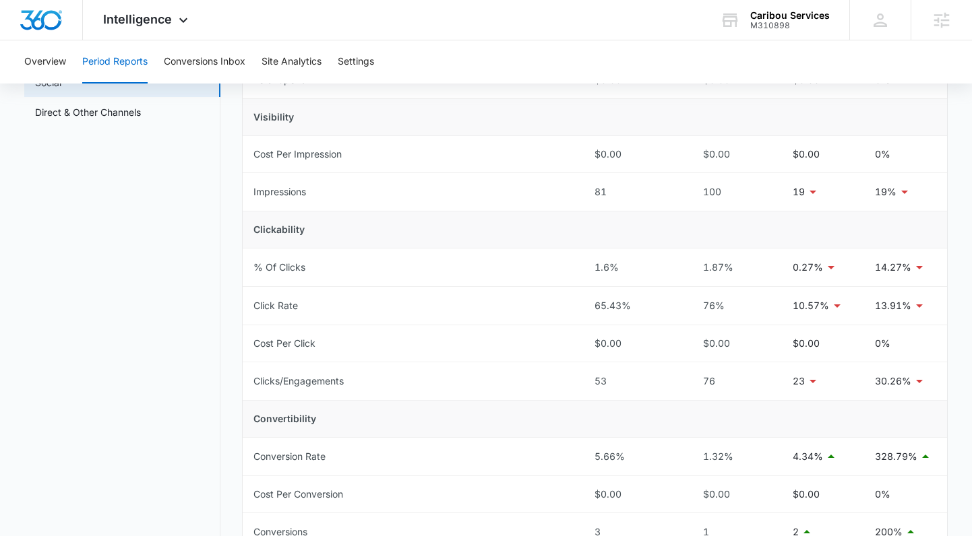
scroll to position [67, 0]
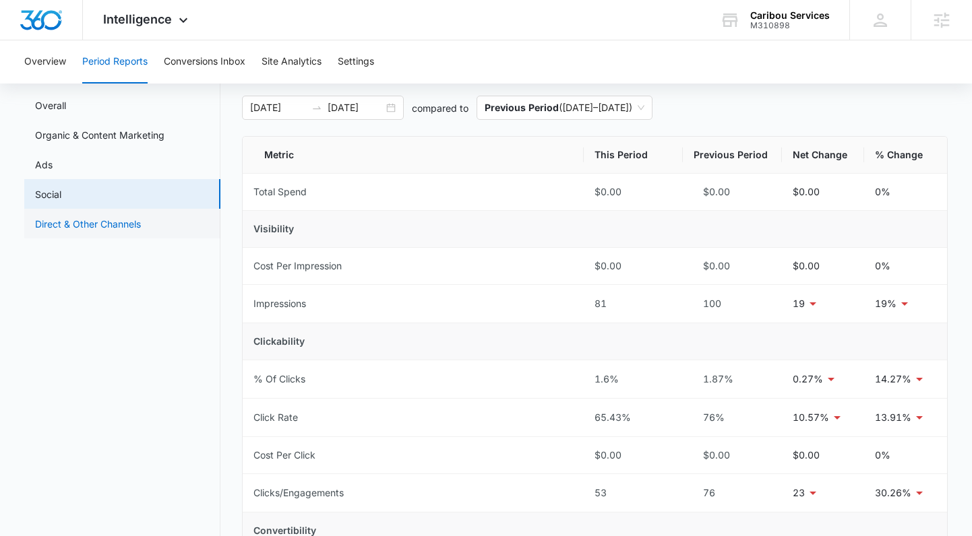
click at [113, 228] on link "Direct & Other Channels" at bounding box center [88, 224] width 106 height 14
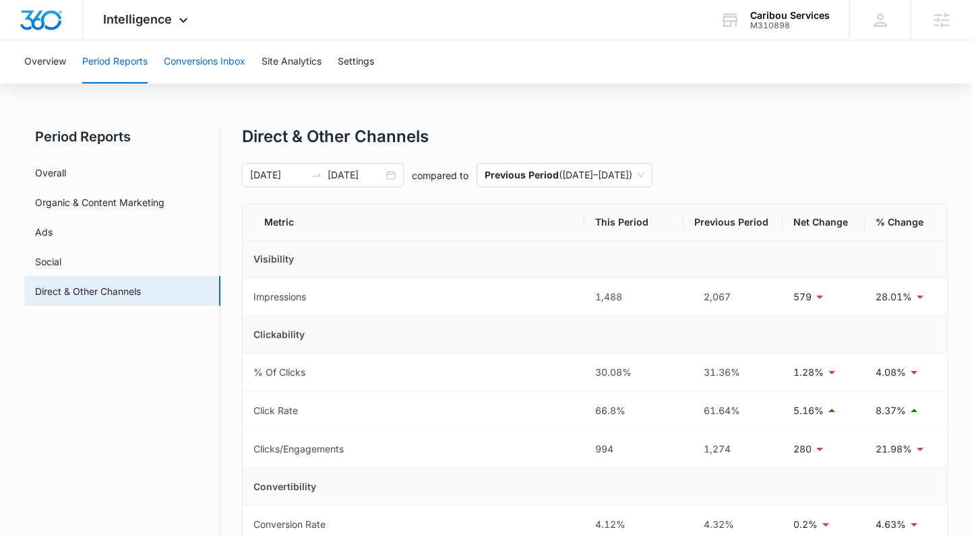
click at [193, 67] on button "Conversions Inbox" at bounding box center [205, 61] width 82 height 43
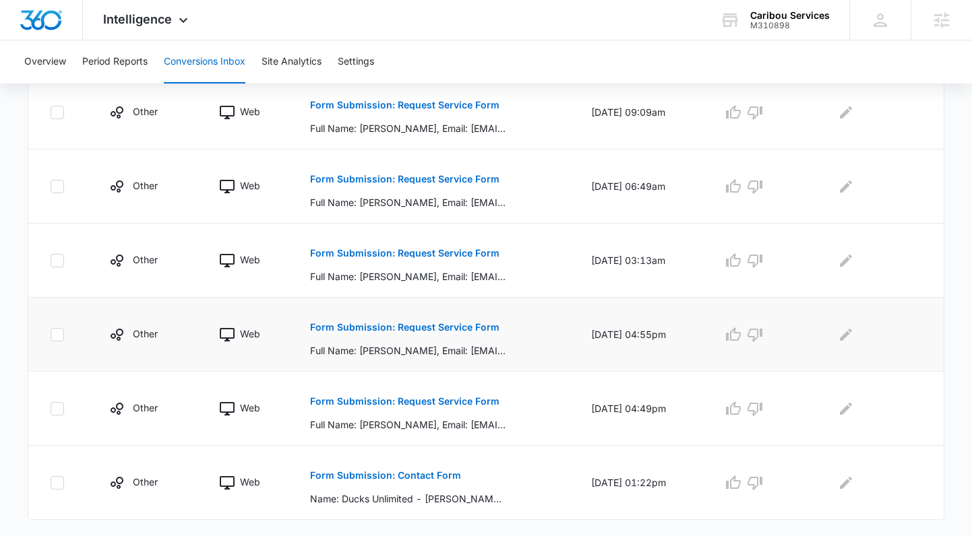
scroll to position [671, 0]
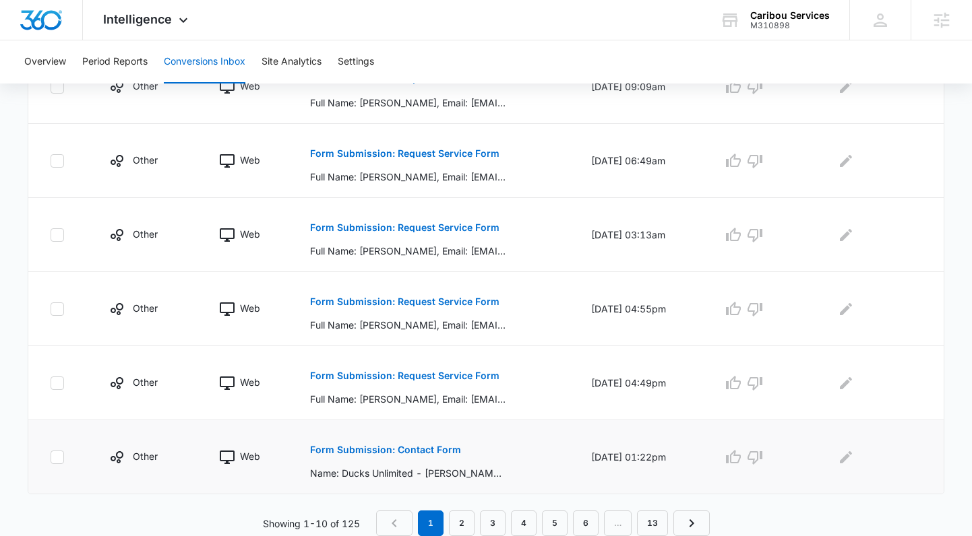
click at [377, 450] on p "Form Submission: Contact Form" at bounding box center [385, 449] width 151 height 9
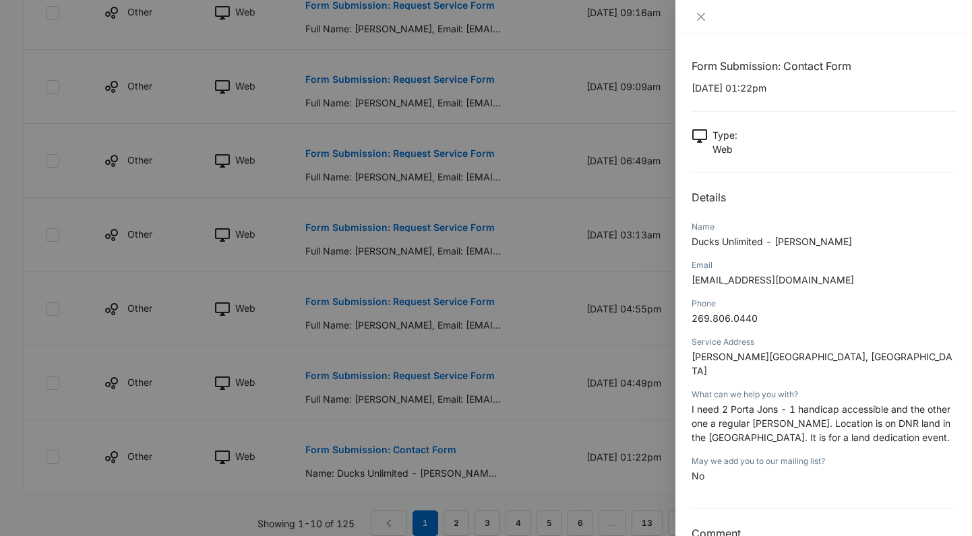
click at [226, 119] on div at bounding box center [486, 268] width 972 height 536
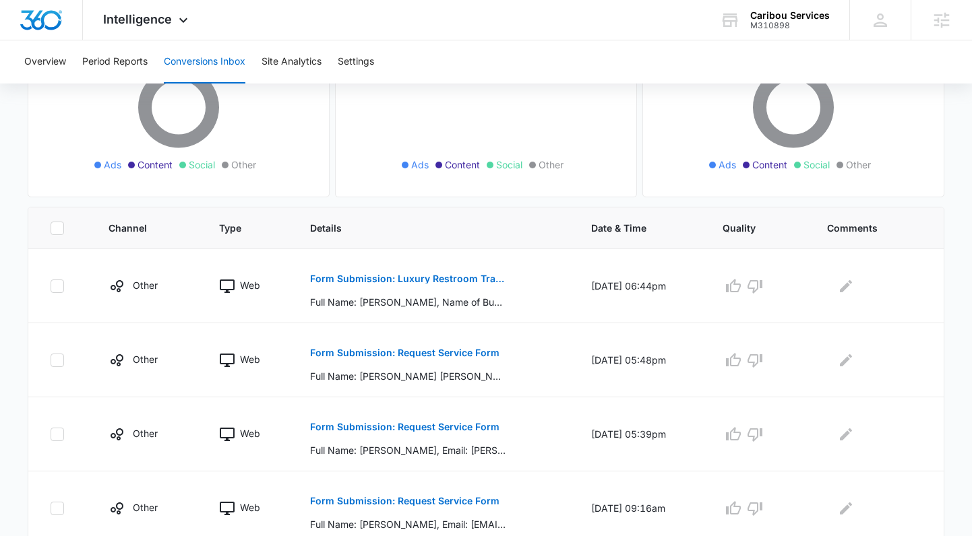
scroll to position [0, 0]
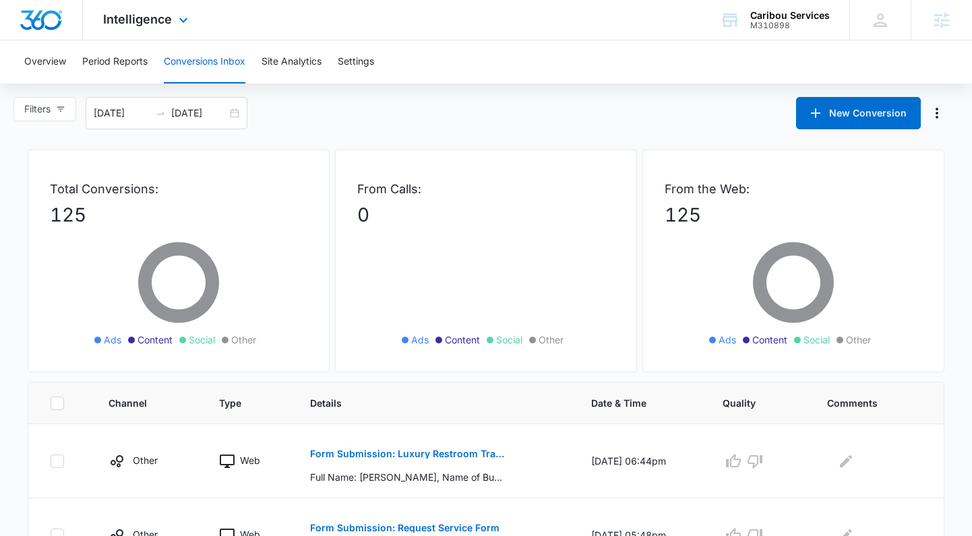
click at [172, 22] on div "Intelligence Apps Reputation Forms CRM Email Social Payments POS Content Ads In…" at bounding box center [147, 20] width 129 height 40
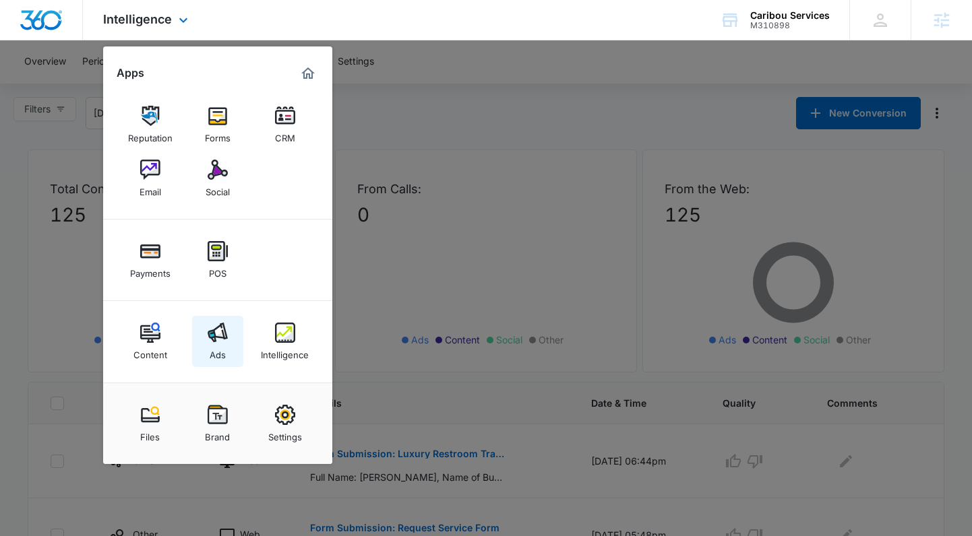
click at [219, 338] on img at bounding box center [218, 333] width 20 height 20
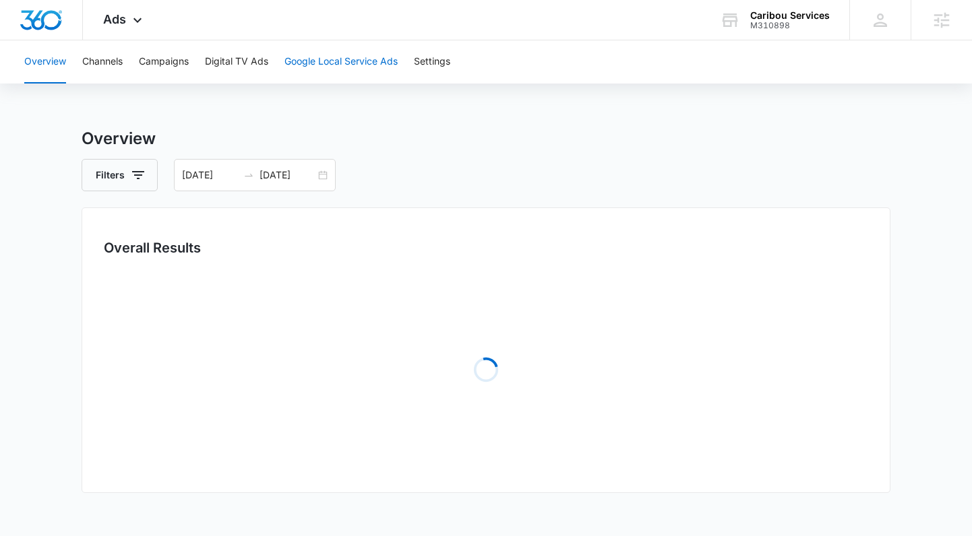
click at [319, 69] on button "Google Local Service Ads" at bounding box center [340, 61] width 113 height 43
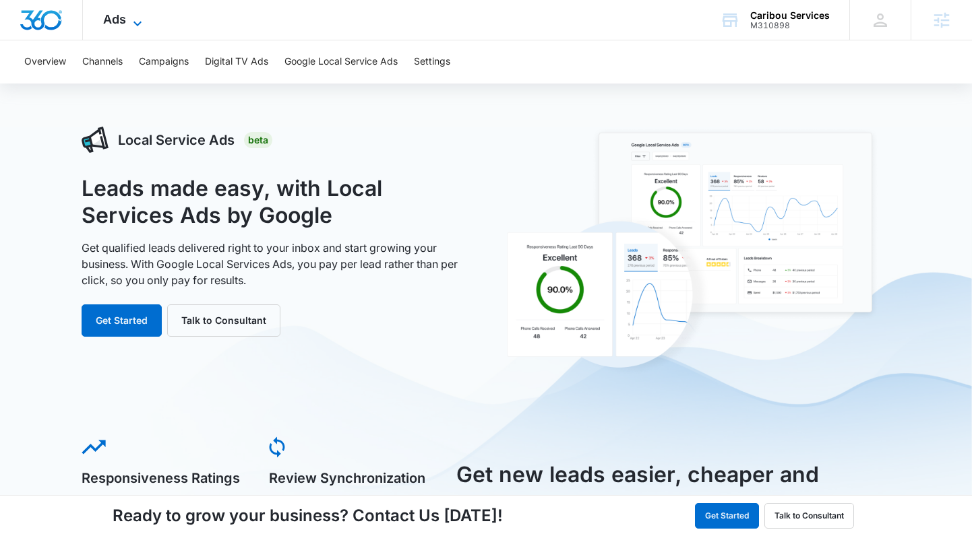
click at [131, 24] on icon at bounding box center [137, 23] width 16 height 16
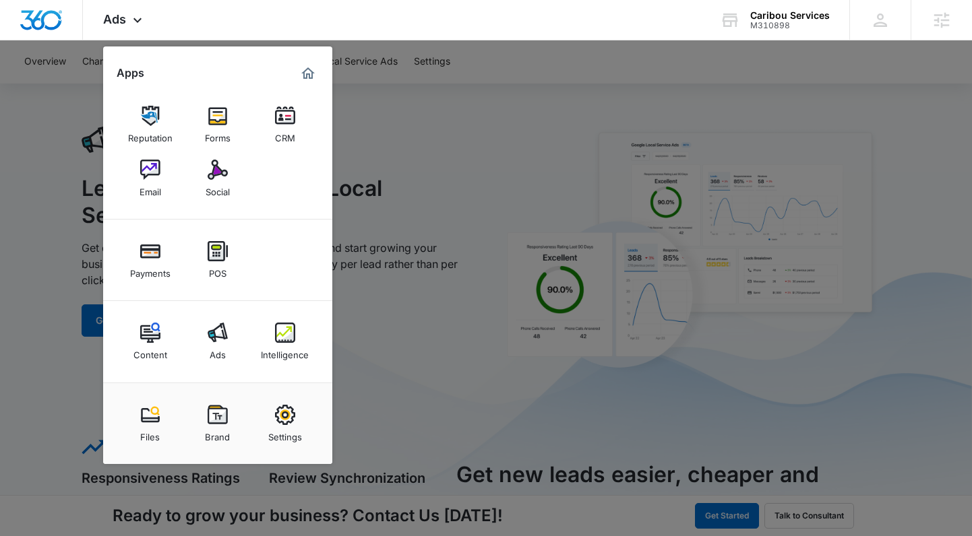
click at [464, 168] on div at bounding box center [486, 268] width 972 height 536
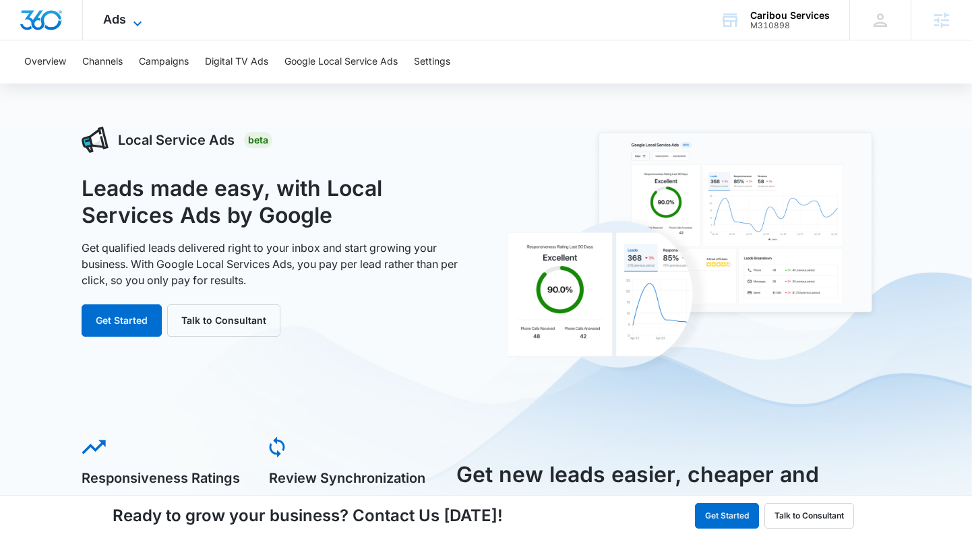
click at [139, 19] on icon at bounding box center [137, 23] width 16 height 16
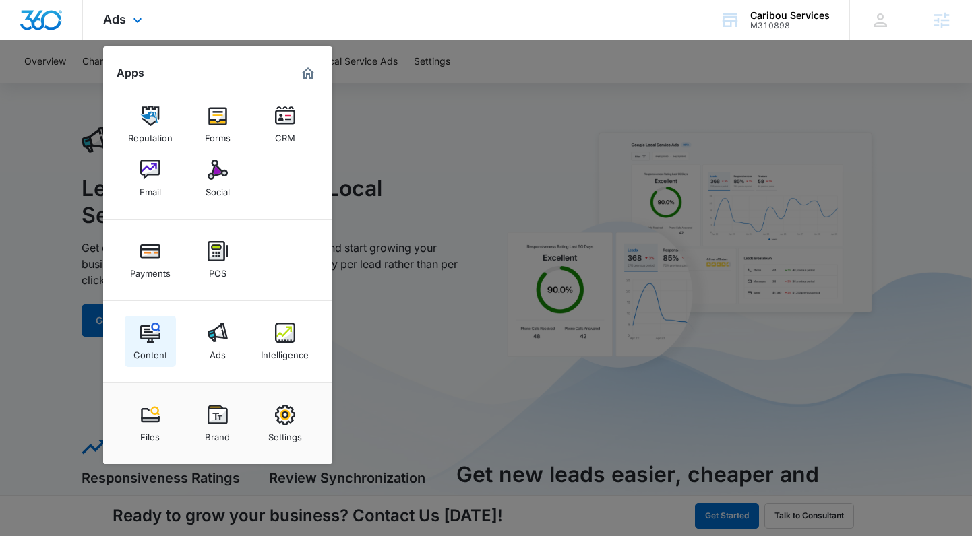
click at [146, 347] on div "Content" at bounding box center [150, 352] width 34 height 18
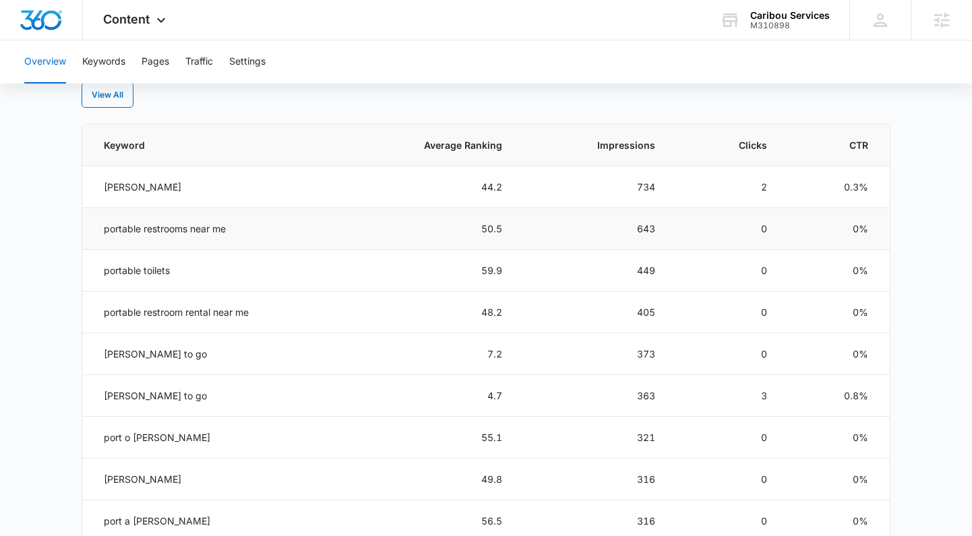
scroll to position [604, 0]
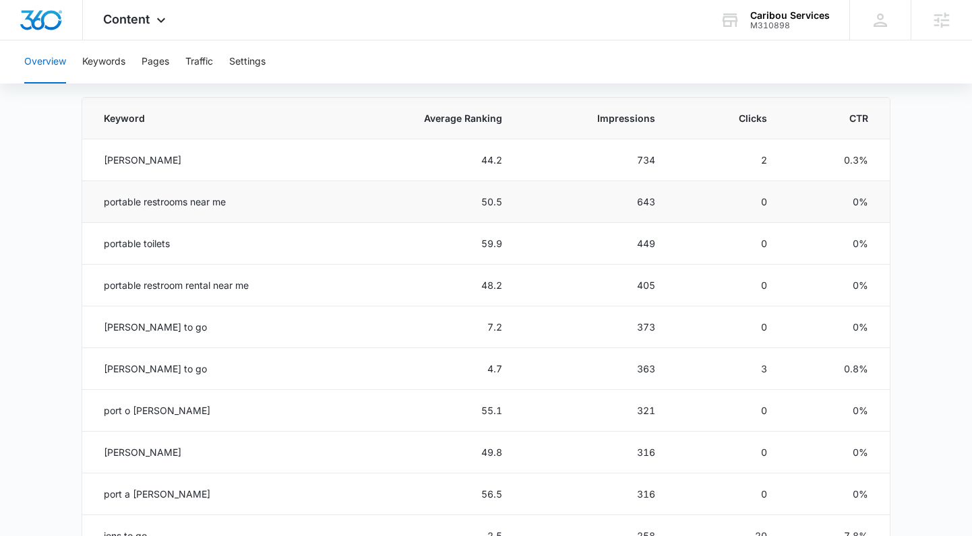
drag, startPoint x: 112, startPoint y: 201, endPoint x: 234, endPoint y: 201, distance: 122.6
click at [234, 194] on td "portable restrooms near me" at bounding box center [209, 202] width 255 height 42
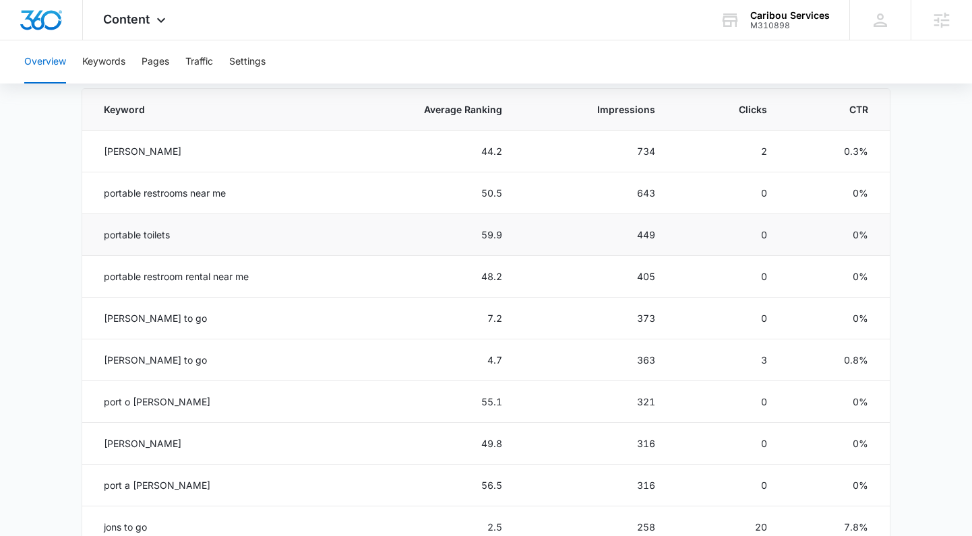
scroll to position [644, 0]
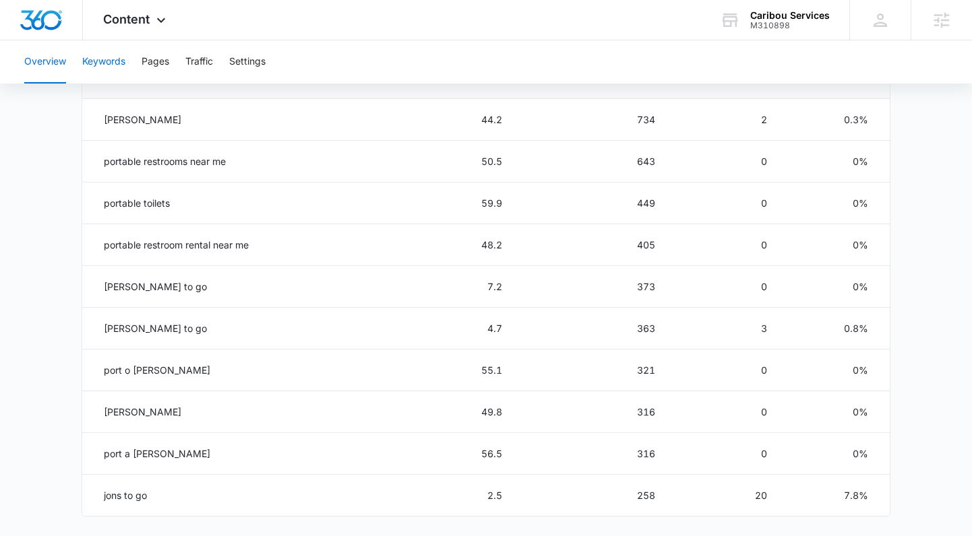
click at [100, 68] on button "Keywords" at bounding box center [103, 61] width 43 height 43
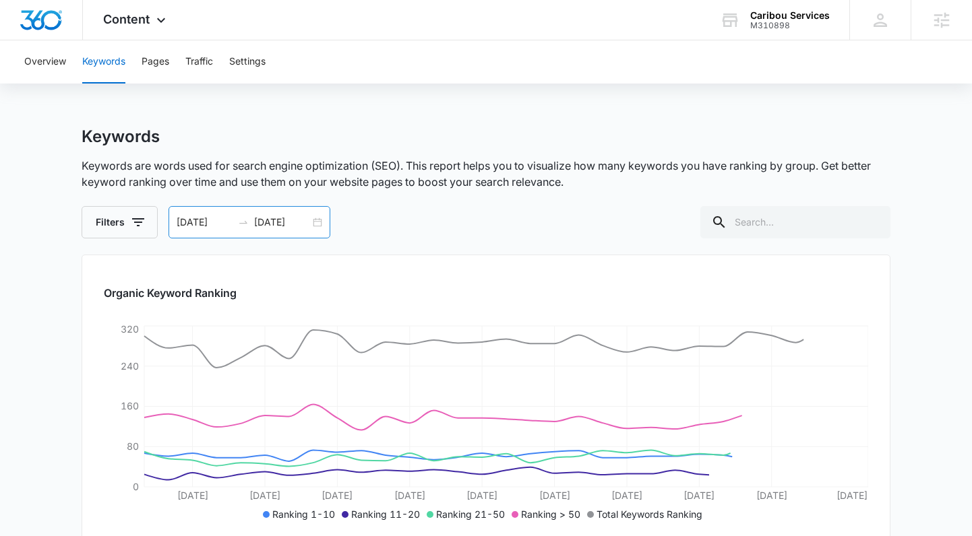
click at [321, 220] on div "[DATE] [DATE]" at bounding box center [249, 222] width 162 height 32
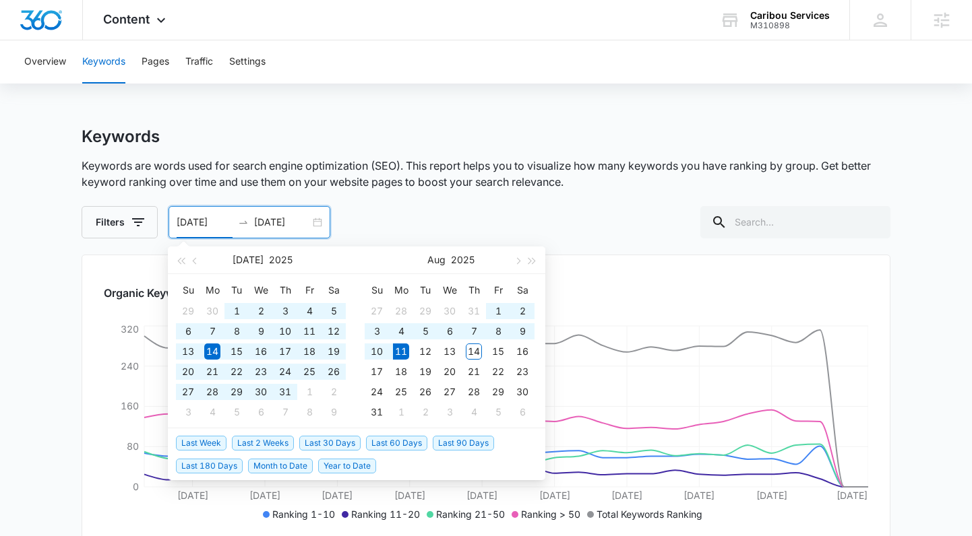
click at [350, 466] on span "Year to Date" at bounding box center [347, 466] width 58 height 15
type input "[DATE]"
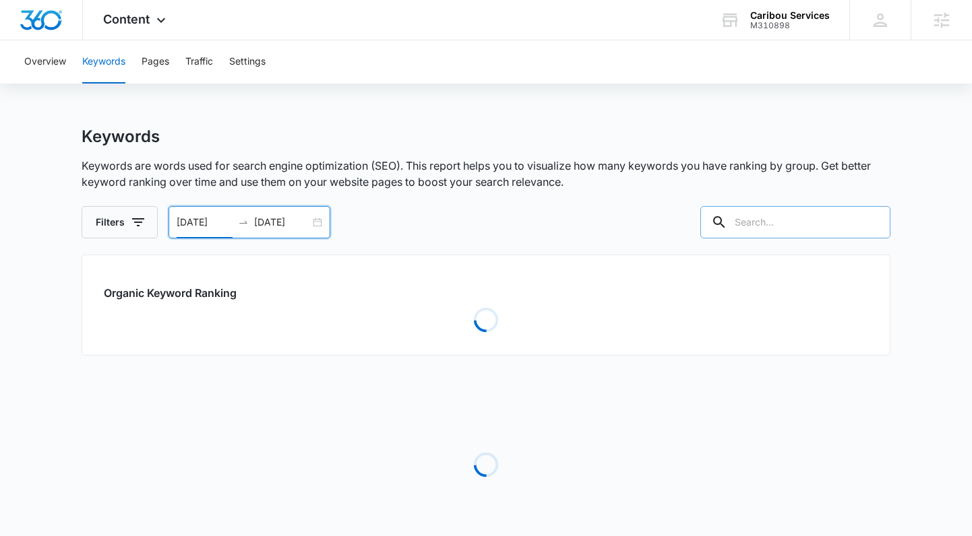
click at [815, 218] on input "text" at bounding box center [795, 222] width 190 height 32
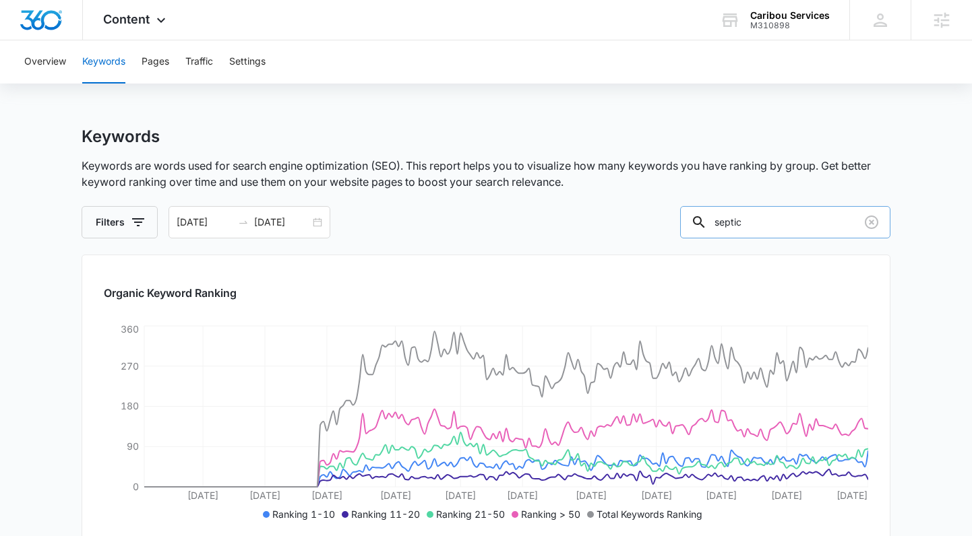
type input "septic"
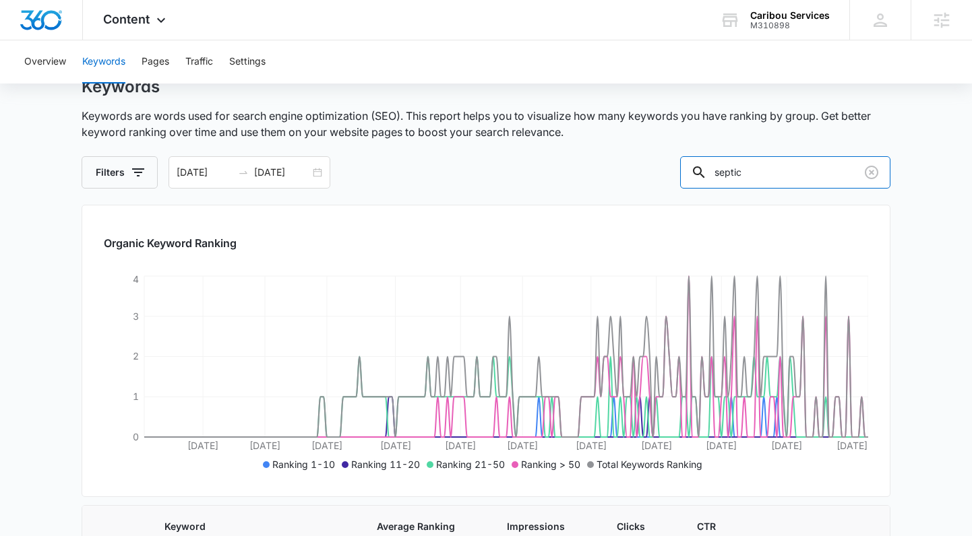
scroll to position [57, 0]
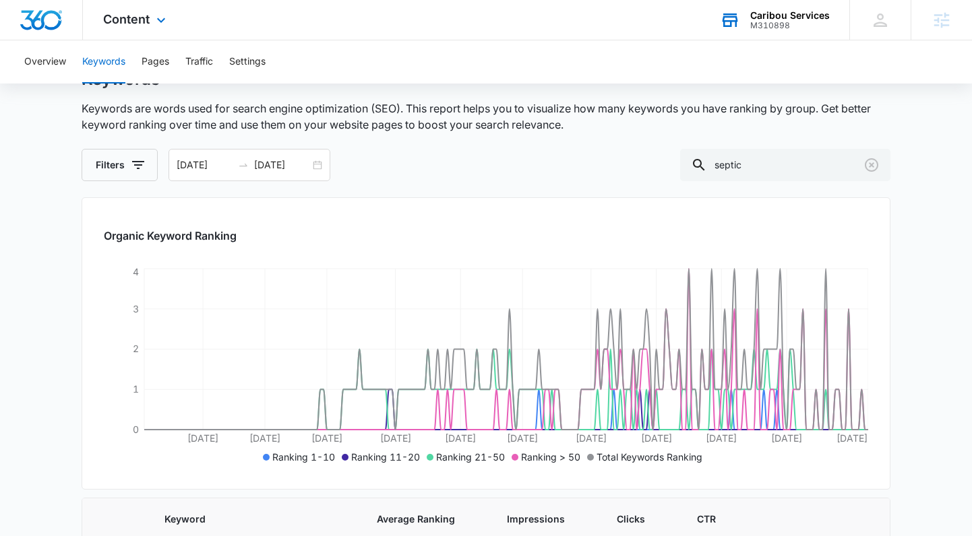
click at [790, 24] on div "M310898" at bounding box center [790, 25] width 80 height 9
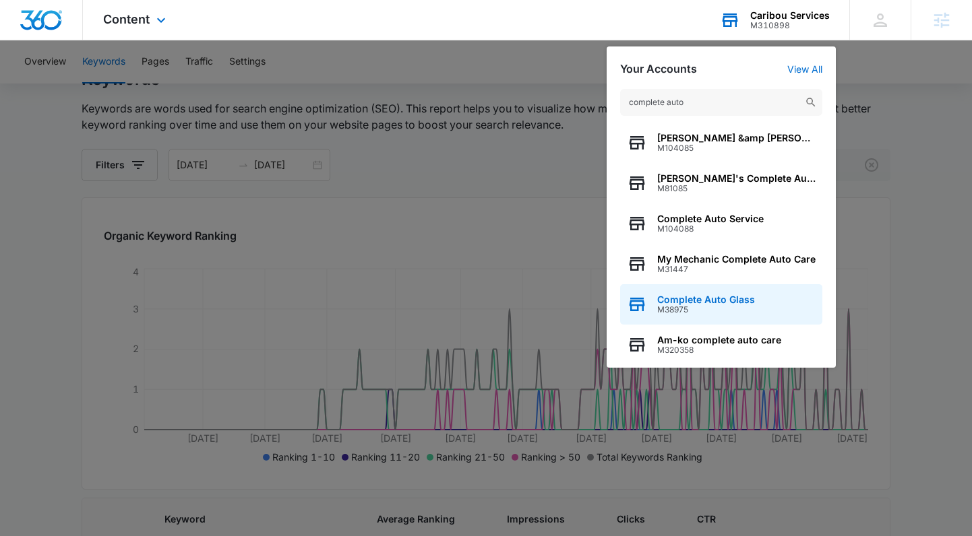
type input "complete auto"
click at [688, 313] on span "M38975" at bounding box center [706, 309] width 98 height 9
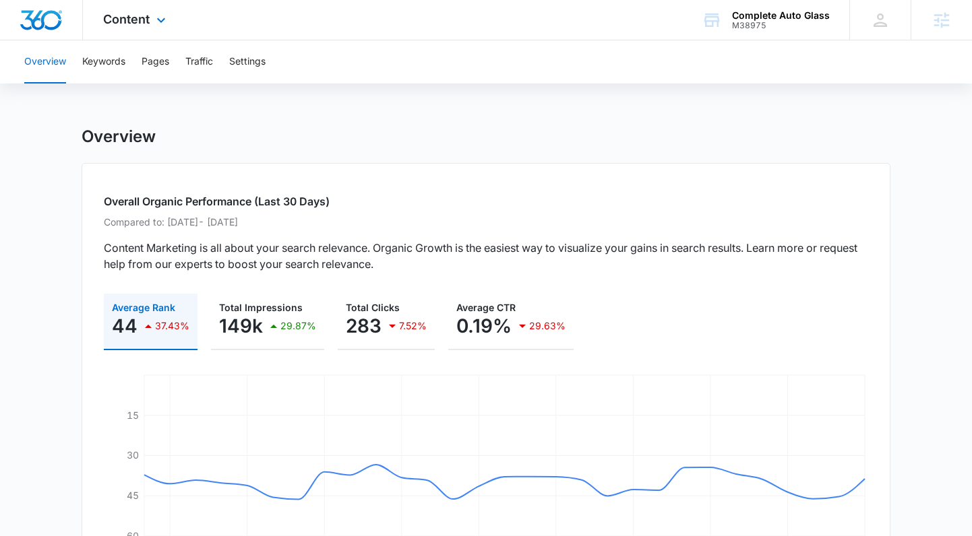
click at [121, 26] on div "Content Apps Reputation Websites Forms CRM Email Social Payments POS Content Ad…" at bounding box center [136, 20] width 106 height 40
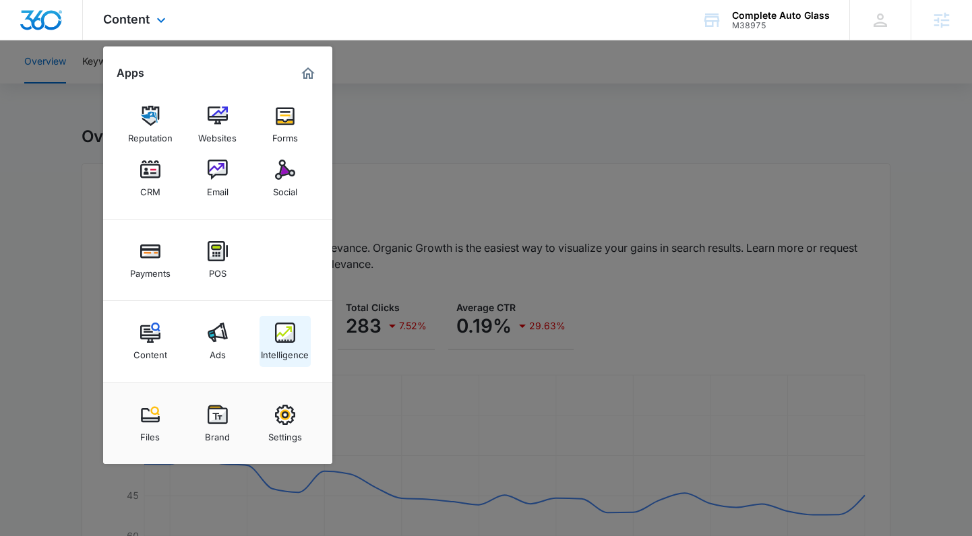
click at [275, 342] on img at bounding box center [285, 333] width 20 height 20
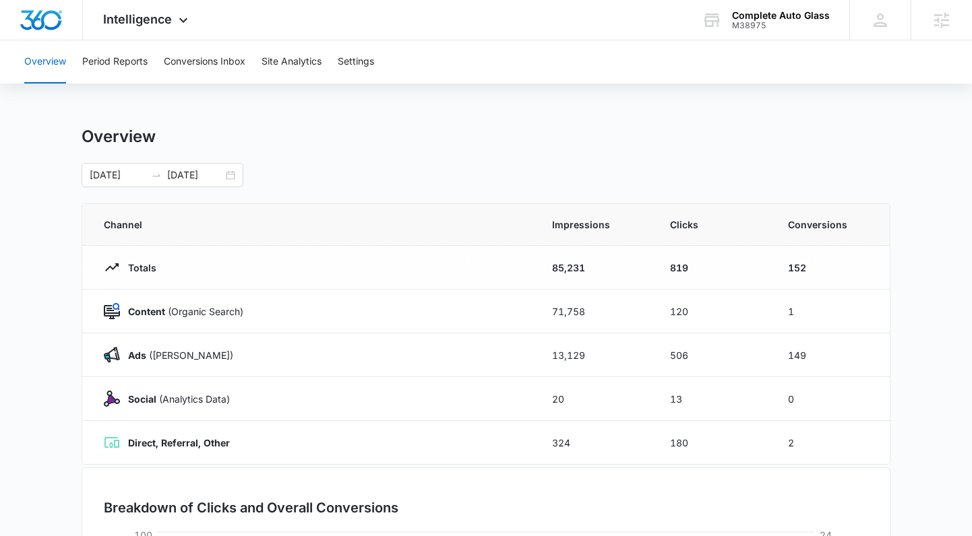
drag, startPoint x: 228, startPoint y: 172, endPoint x: 223, endPoint y: 199, distance: 26.7
click at [228, 173] on div "[DATE] [DATE]" at bounding box center [163, 175] width 162 height 24
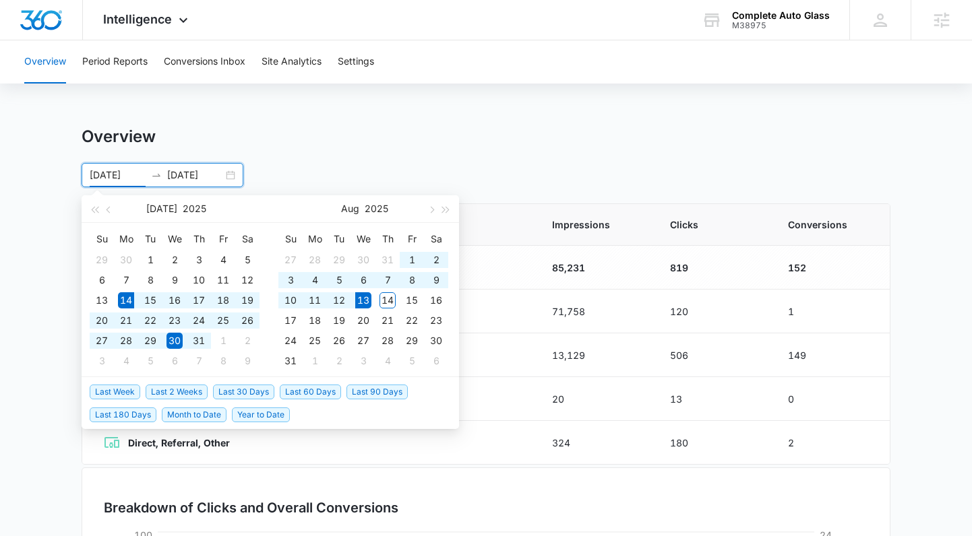
click at [239, 393] on span "Last 30 Days" at bounding box center [243, 392] width 61 height 15
type input "[DATE]"
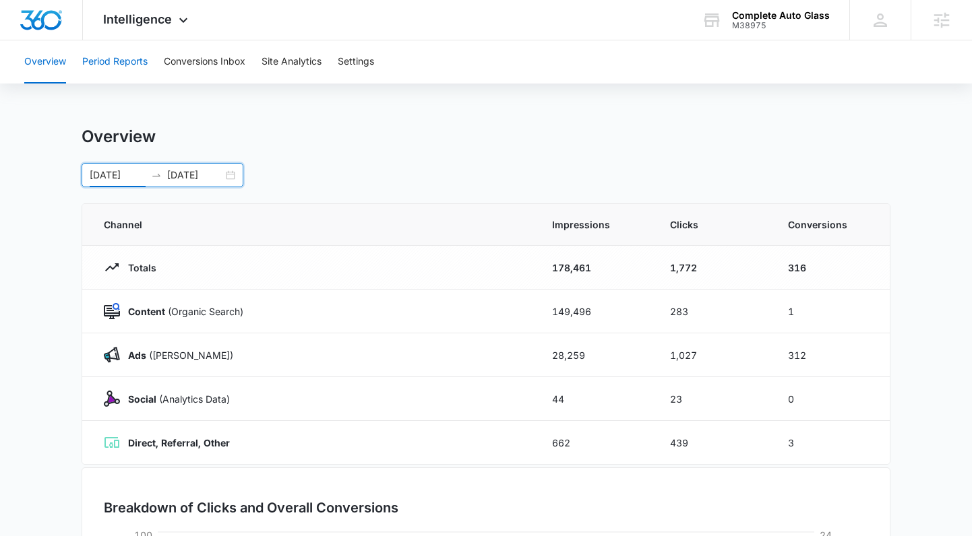
click at [117, 52] on button "Period Reports" at bounding box center [114, 61] width 65 height 43
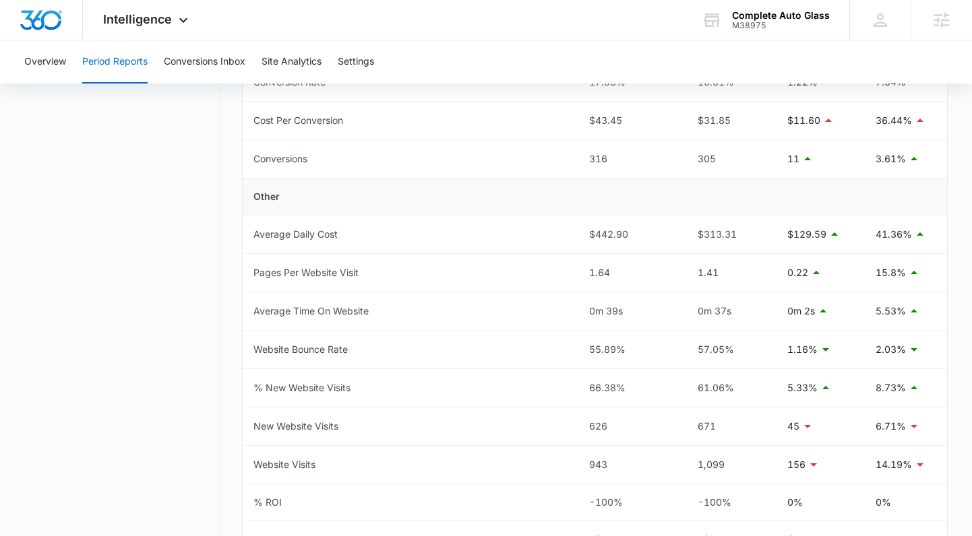
scroll to position [519, 0]
drag, startPoint x: 156, startPoint y: 18, endPoint x: 161, endPoint y: 27, distance: 9.9
click at [156, 18] on span "Intelligence" at bounding box center [137, 19] width 69 height 14
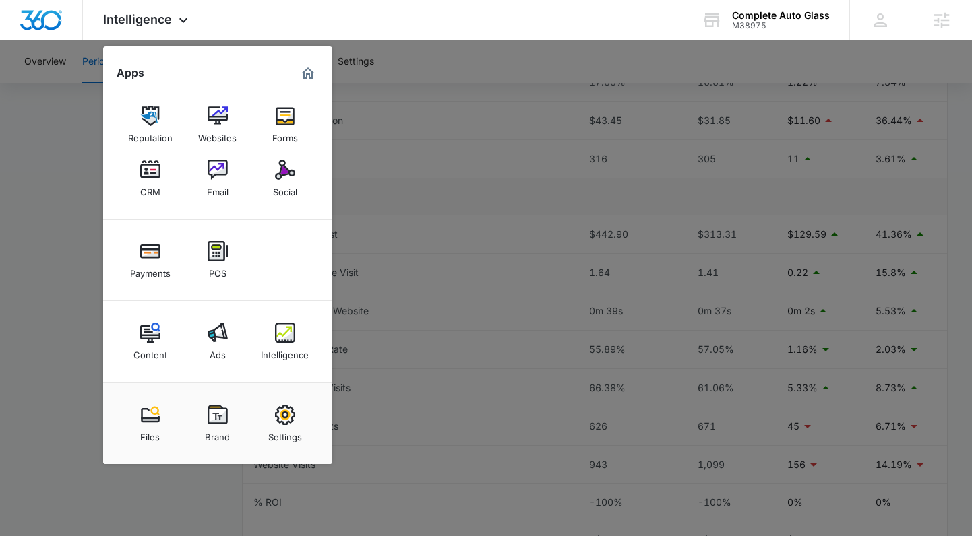
click at [222, 346] on div "Ads" at bounding box center [218, 352] width 16 height 18
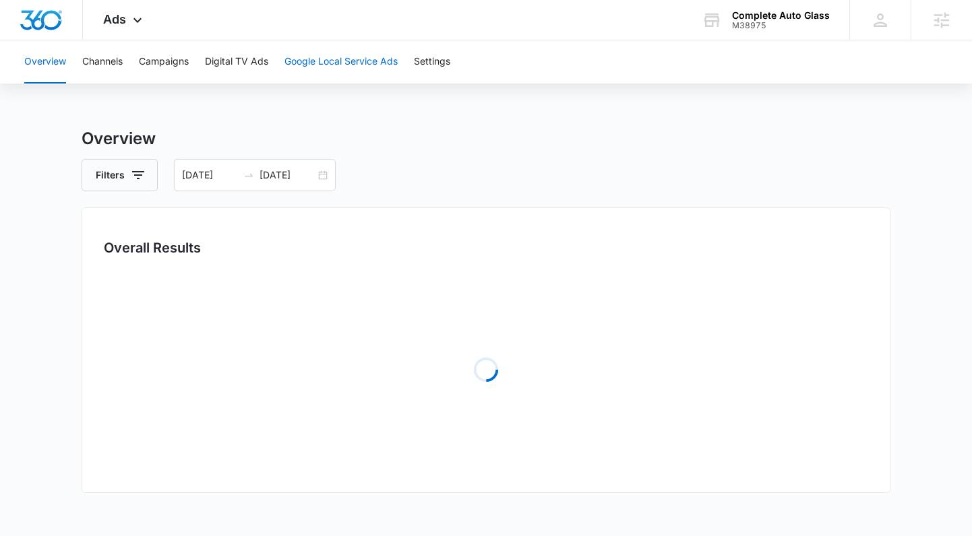
click at [317, 69] on button "Google Local Service Ads" at bounding box center [340, 61] width 113 height 43
